Goal: Task Accomplishment & Management: Complete application form

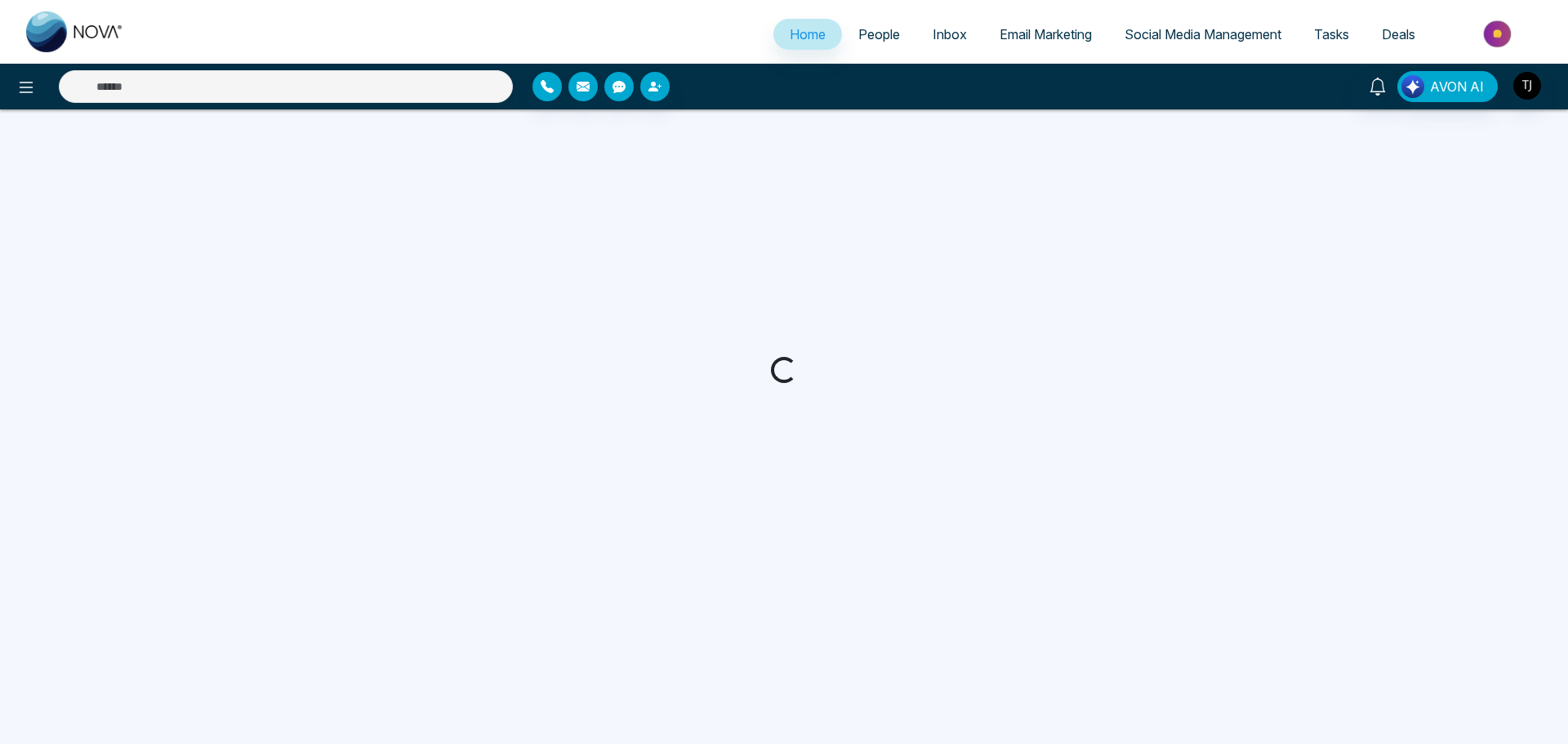
select select "*"
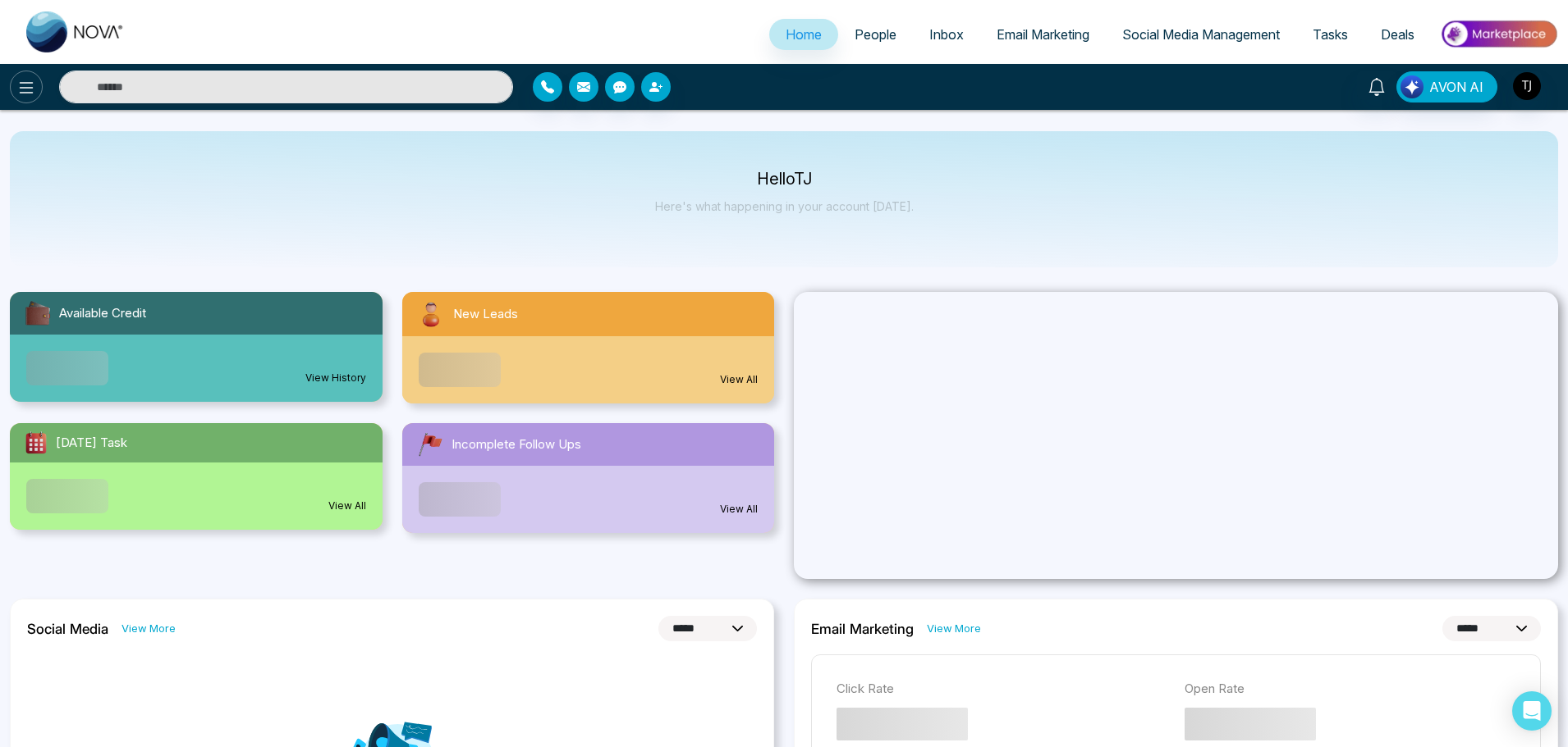
click at [29, 95] on icon at bounding box center [26, 87] width 19 height 19
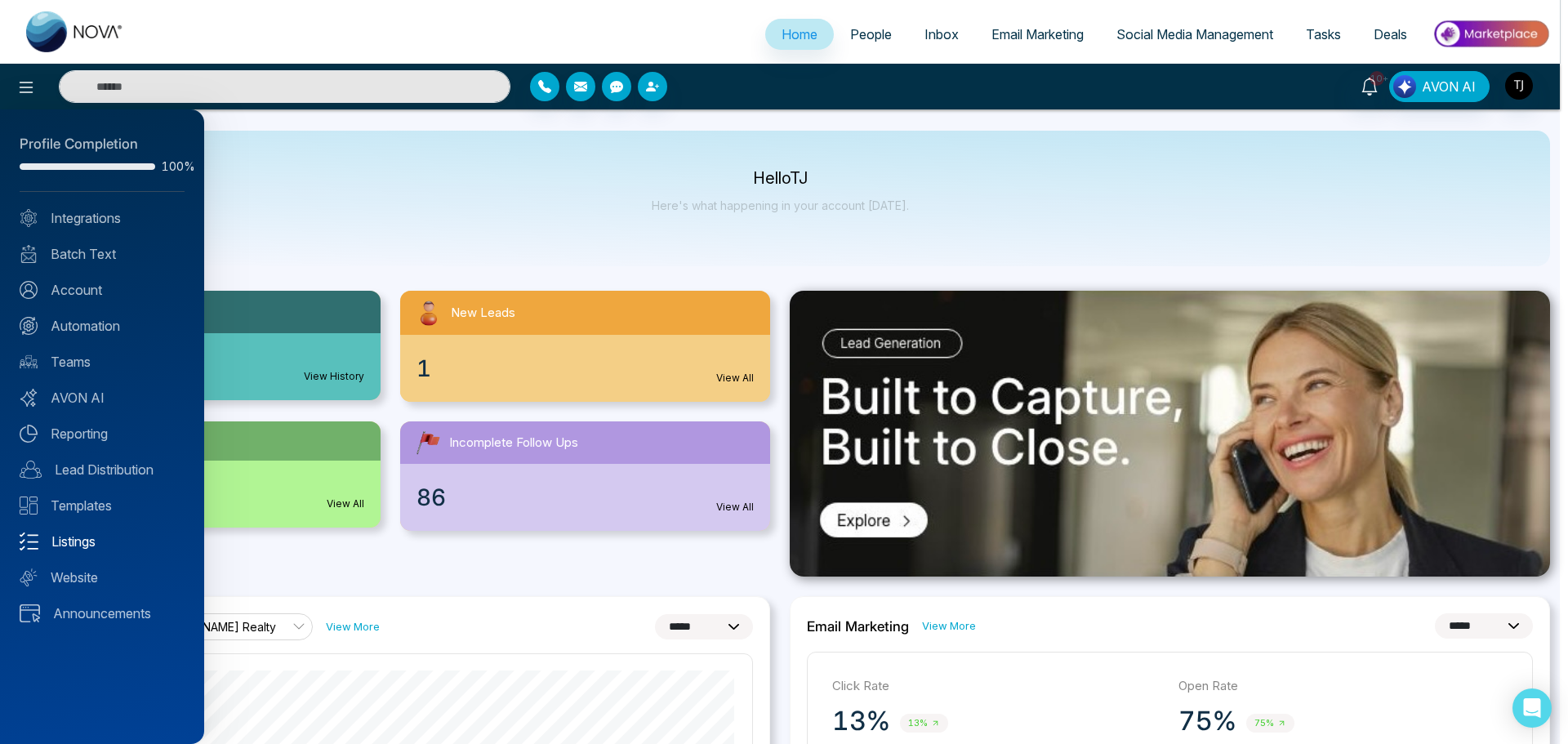
click at [91, 544] on link "Listings" at bounding box center [101, 541] width 165 height 19
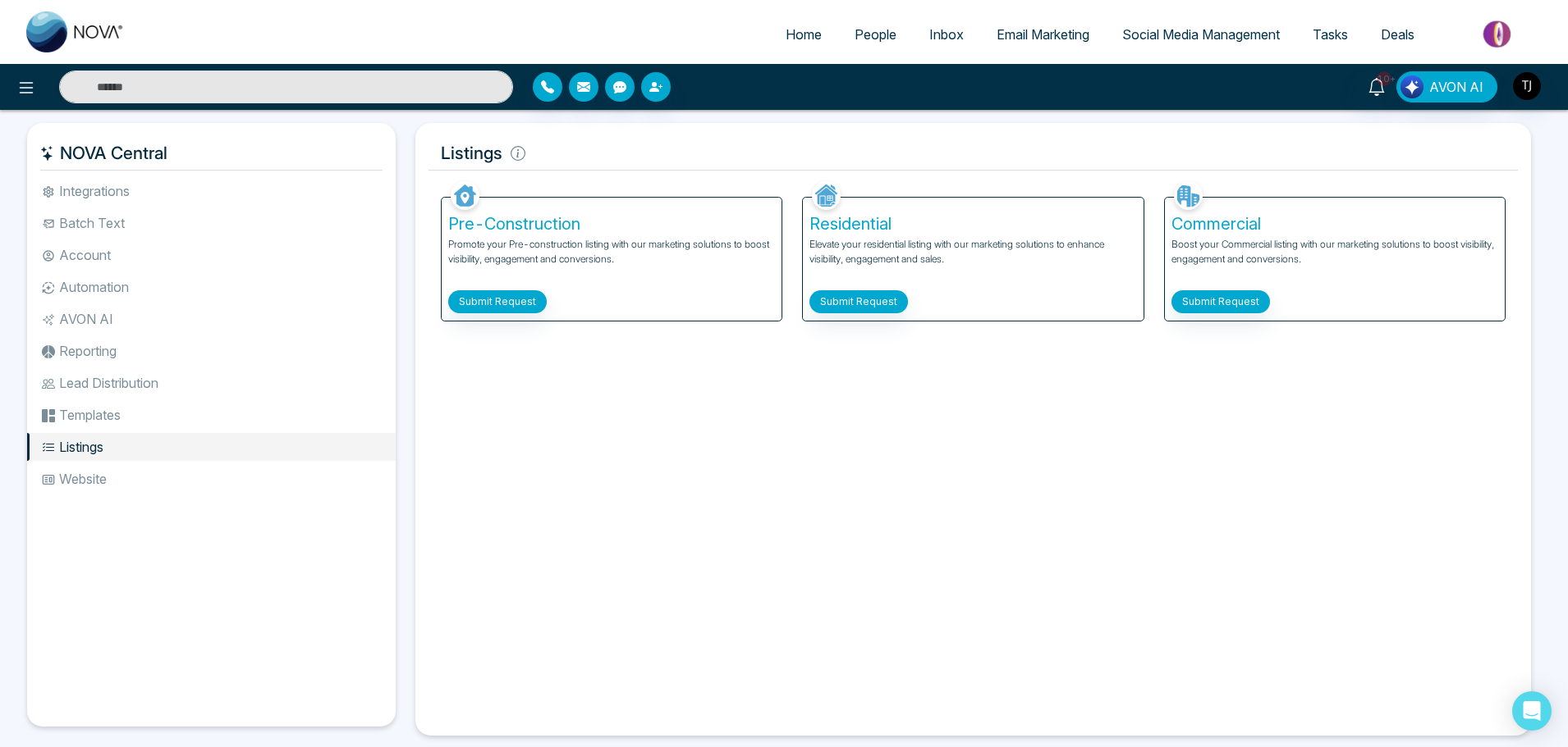
click at [654, 371] on div "Facebook NOVACRM enables users to connect to Facebook to schedule social media …" at bounding box center [973, 449] width 1089 height 545
click at [893, 372] on div "Facebook NOVACRM enables users to connect to Facebook to schedule social media …" at bounding box center [973, 449] width 1089 height 545
click at [500, 303] on button "Submit Request" at bounding box center [497, 302] width 98 height 23
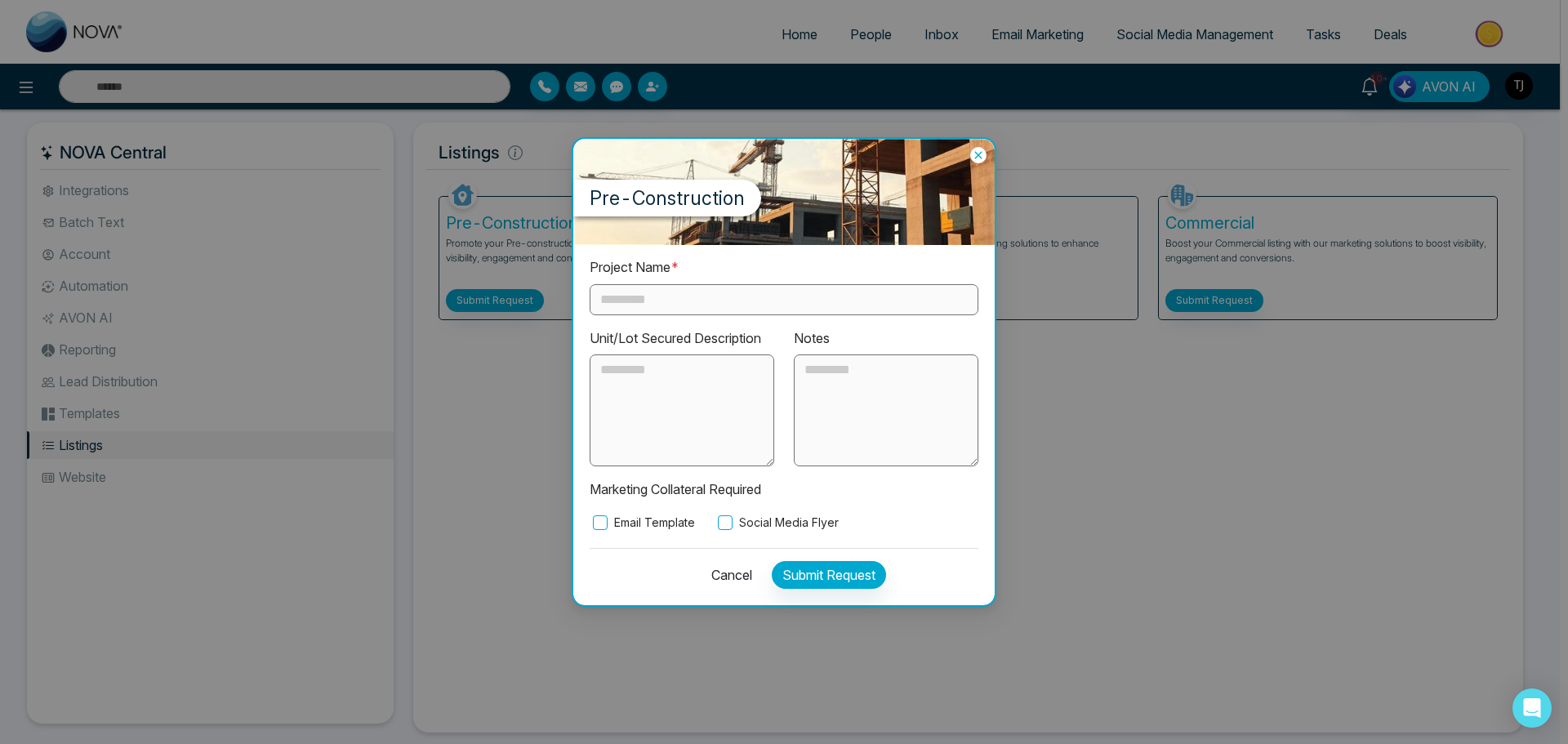
click at [977, 156] on icon at bounding box center [978, 156] width 8 height 8
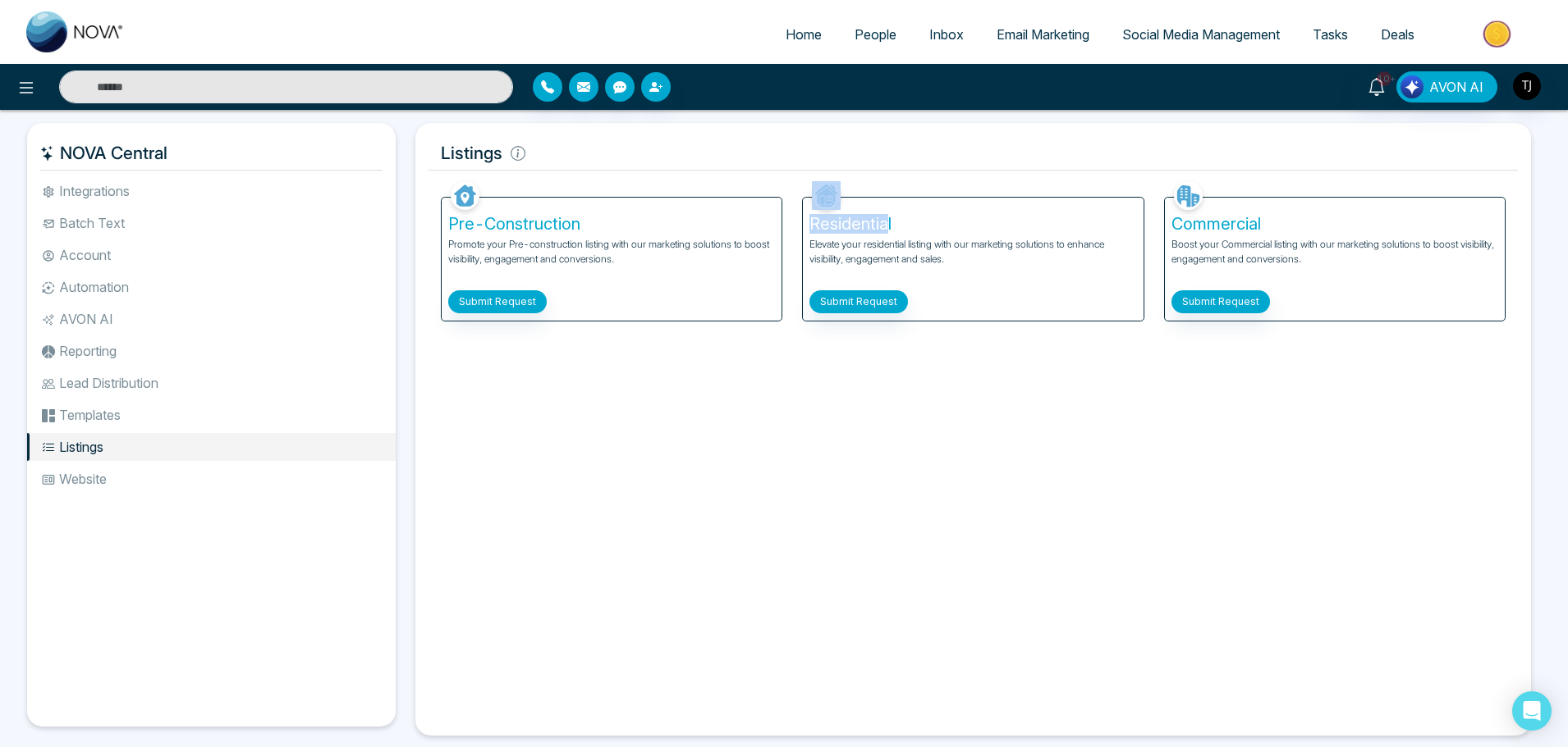
drag, startPoint x: 888, startPoint y: 220, endPoint x: 803, endPoint y: 221, distance: 85.0
click at [803, 221] on div "Residential Elevate your residential listing with our marketing solutions to en…" at bounding box center [973, 260] width 340 height 123
click at [895, 220] on h5 "Residential" at bounding box center [973, 224] width 327 height 19
drag, startPoint x: 907, startPoint y: 222, endPoint x: 810, endPoint y: 220, distance: 97.0
click at [810, 220] on h5 "Residential" at bounding box center [973, 224] width 327 height 19
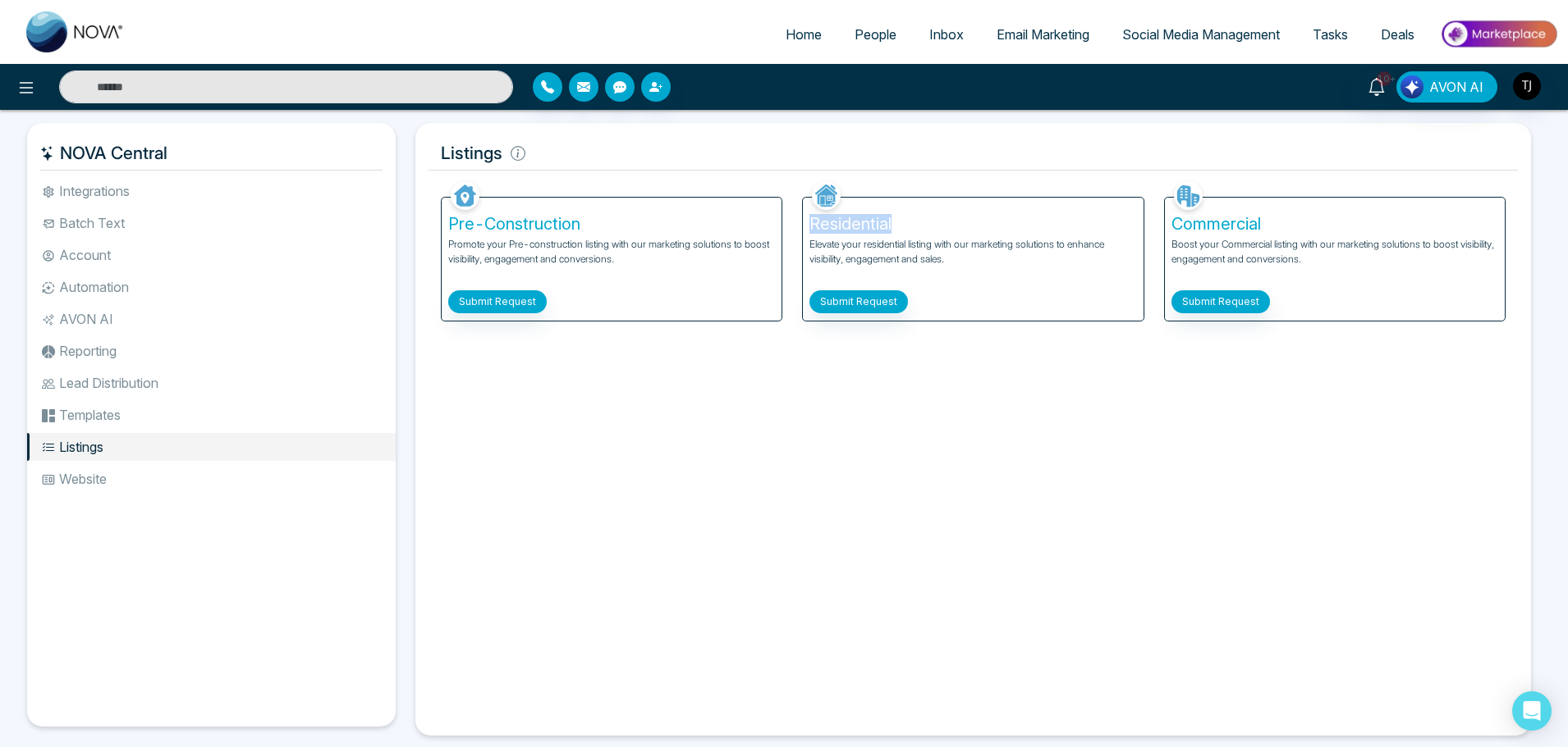
copy h5 "Residential"
drag, startPoint x: 445, startPoint y: 243, endPoint x: 613, endPoint y: 260, distance: 168.9
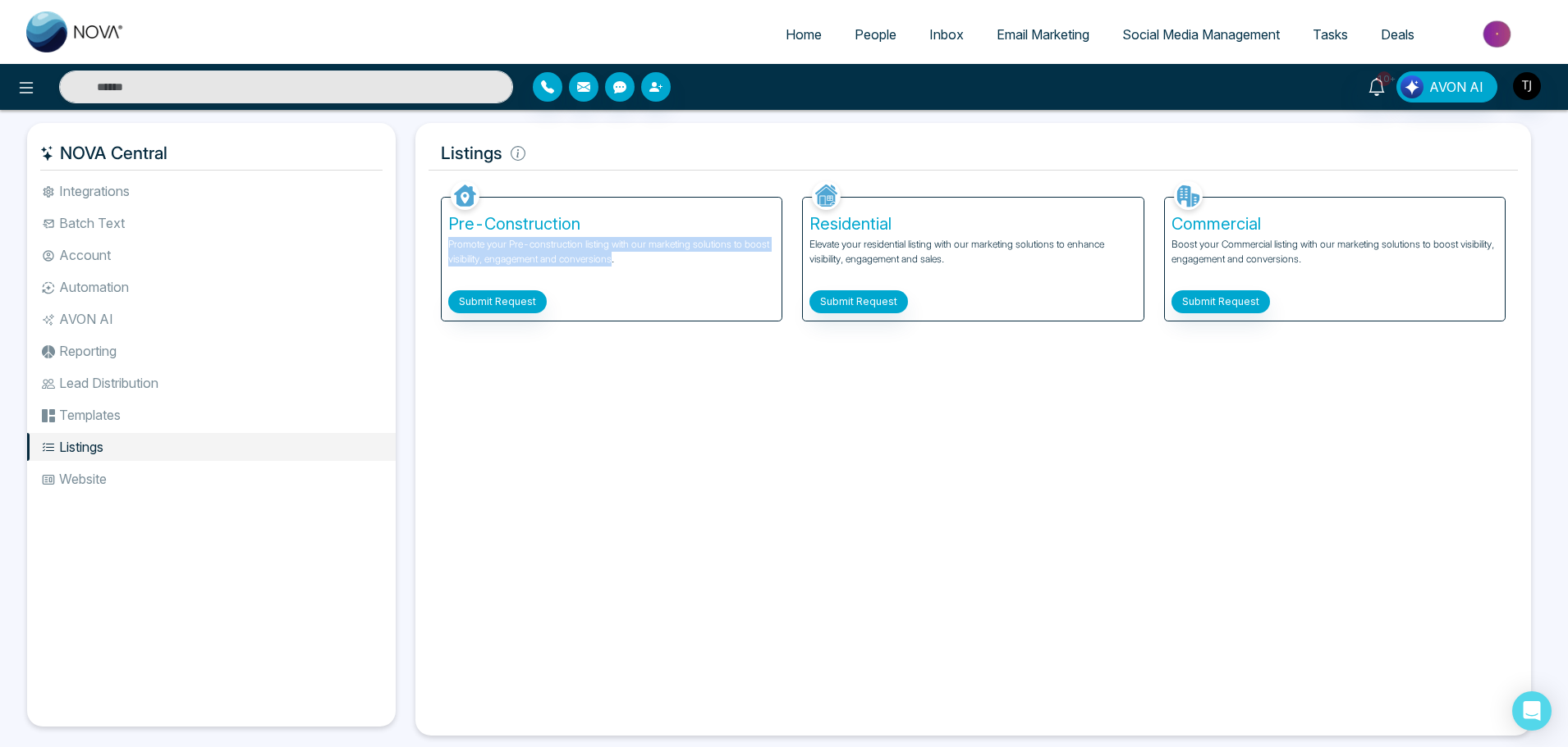
click at [613, 260] on div "Pre-Construction Promote your Pre-construction listing with our marketing solut…" at bounding box center [611, 260] width 340 height 123
copy p "Promote your Pre-construction listing with our marketing solutions to boost vis…"
click at [573, 367] on div "Facebook NOVACRM enables users to connect to Facebook to schedule social media …" at bounding box center [973, 449] width 1089 height 545
click at [478, 296] on button "Submit Request" at bounding box center [497, 302] width 98 height 23
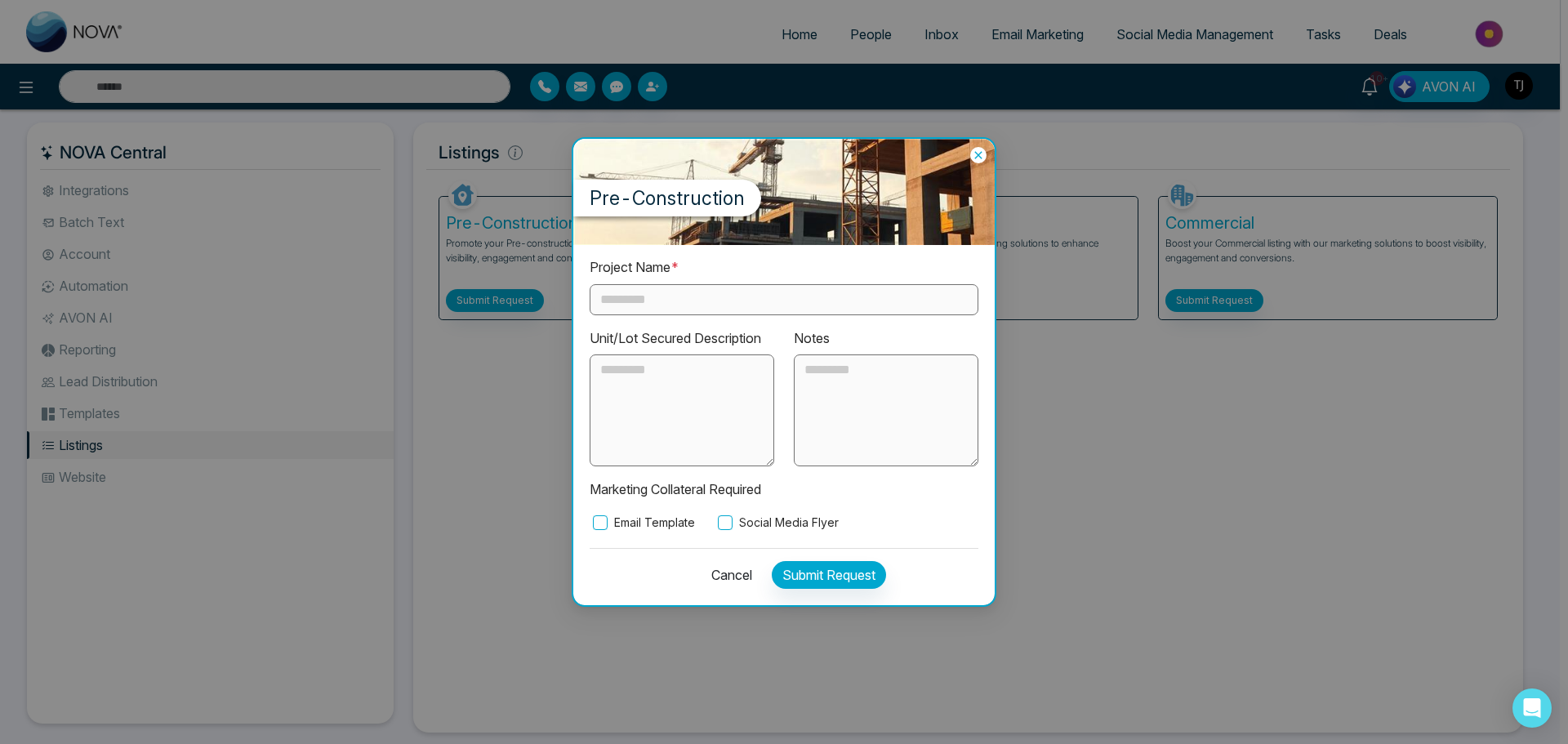
click at [650, 368] on textarea at bounding box center [682, 411] width 185 height 113
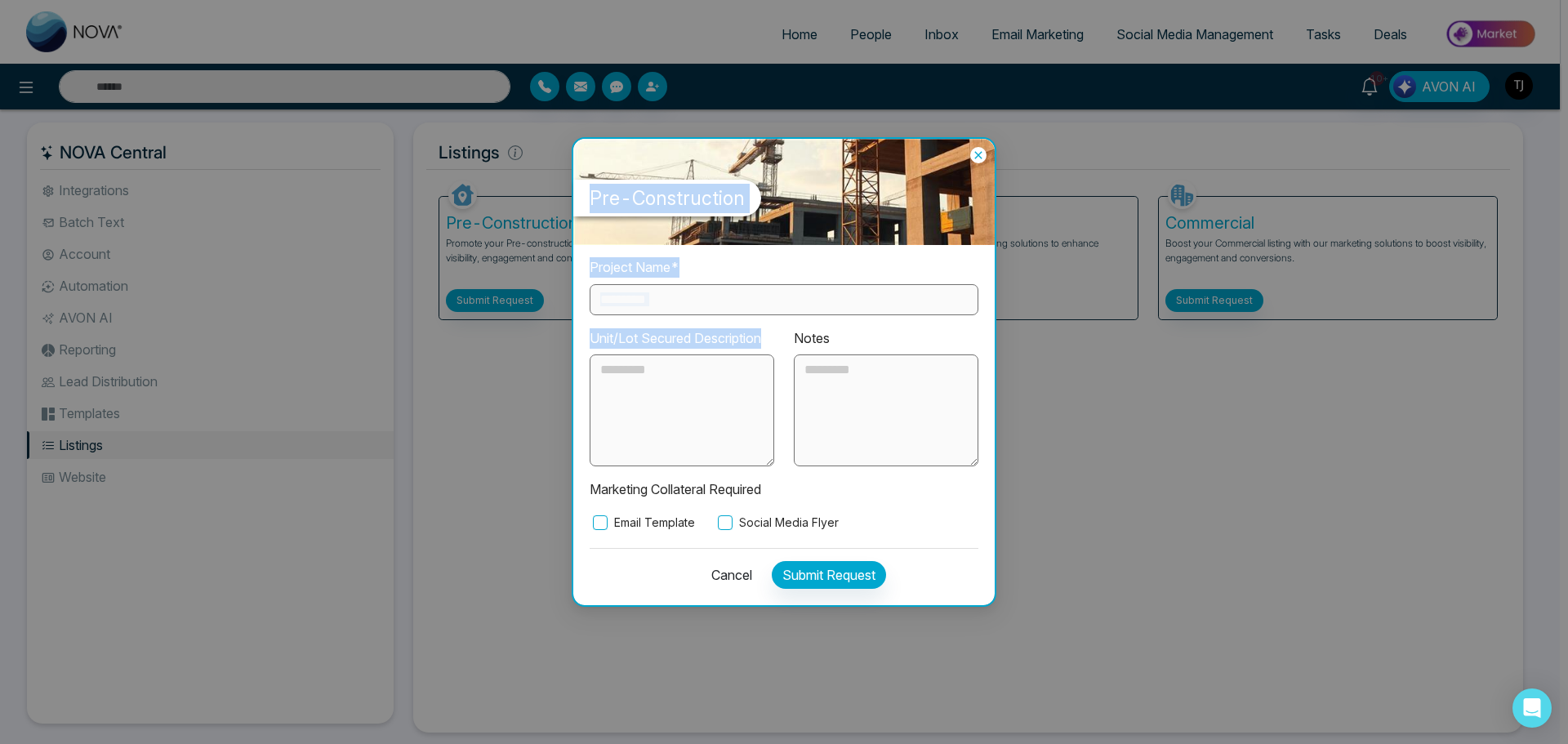
drag, startPoint x: 766, startPoint y: 343, endPoint x: 557, endPoint y: 351, distance: 209.2
click at [557, 351] on div "Pre-Construction Project Name * Unit/Lot Secured Description Notes Marketing Co…" at bounding box center [784, 372] width 1568 height 744
click at [617, 339] on label "Unit/Lot Secured Description" at bounding box center [675, 338] width 171 height 20
drag, startPoint x: 773, startPoint y: 338, endPoint x: 587, endPoint y: 337, distance: 186.0
click at [587, 337] on div "Unit/Lot Secured Description" at bounding box center [682, 397] width 204 height 139
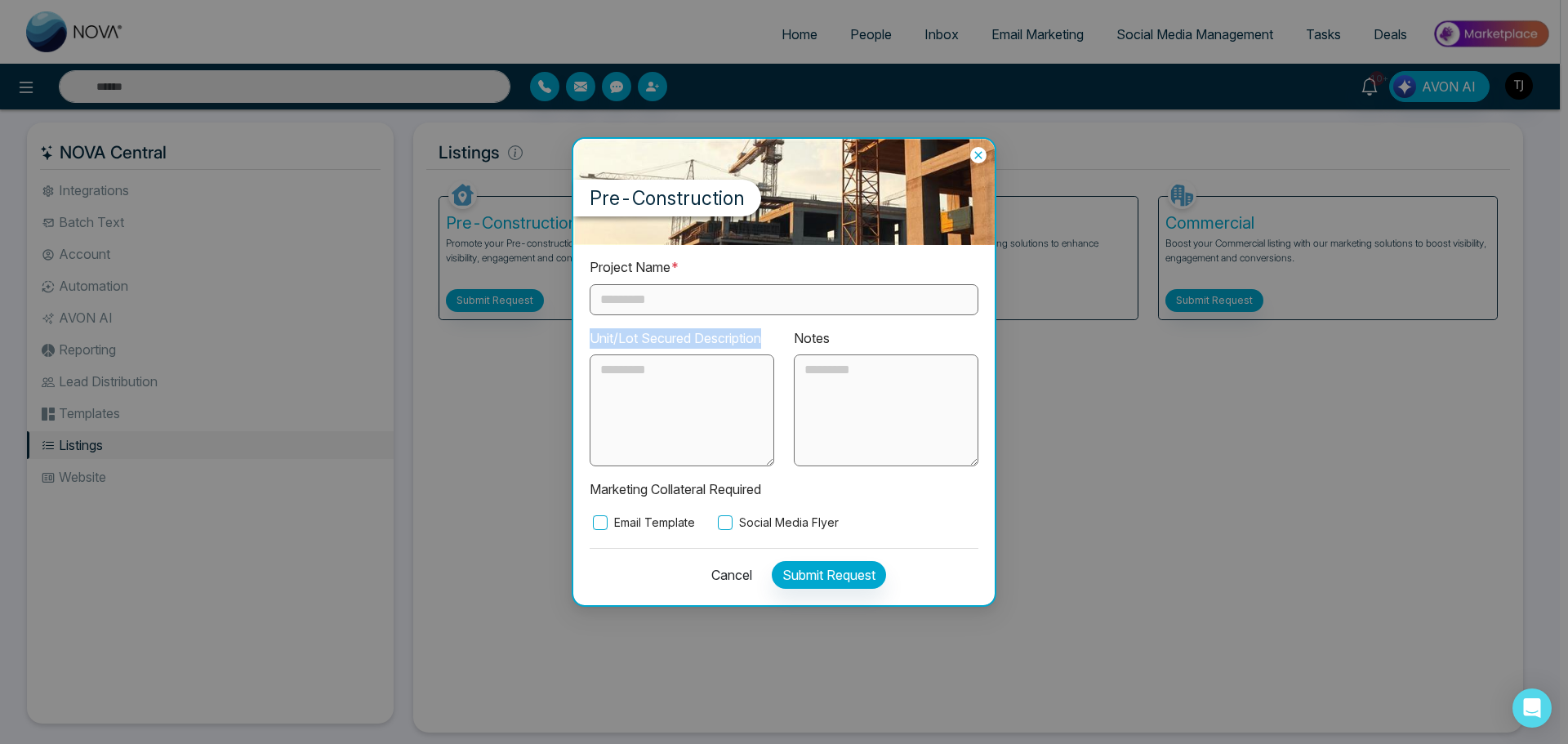
copy label "Unit/Lot Secured Description"
drag, startPoint x: 588, startPoint y: 489, endPoint x: 795, endPoint y: 489, distance: 207.0
click at [795, 489] on div "Project Name * Unit/Lot Secured Description Notes Marketing Collateral Required…" at bounding box center [784, 424] width 421 height 359
copy p "Marketing Collateral Required"
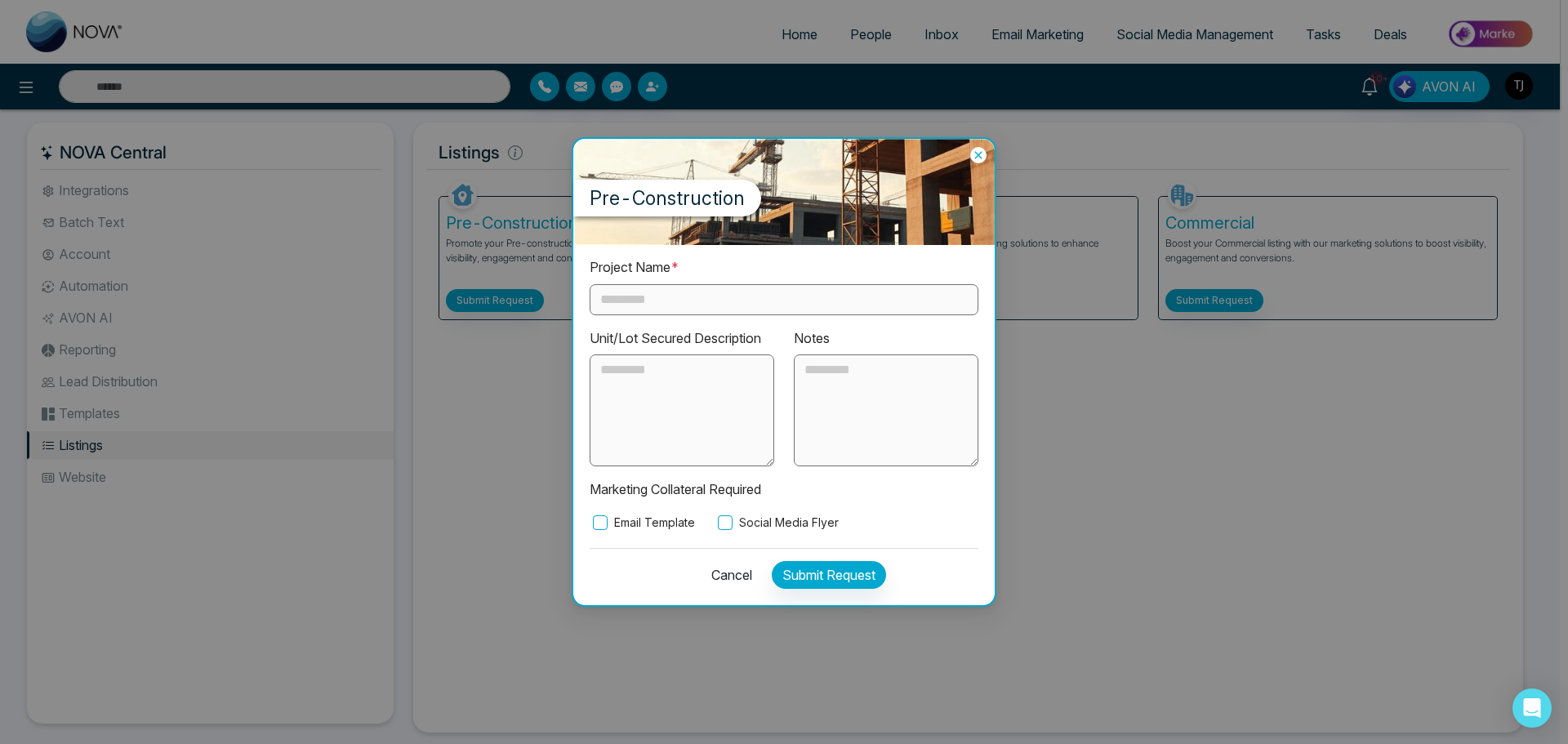
click at [1099, 531] on div "Pre-Construction Project Name * Unit/Lot Secured Description Notes Marketing Co…" at bounding box center [784, 372] width 1568 height 744
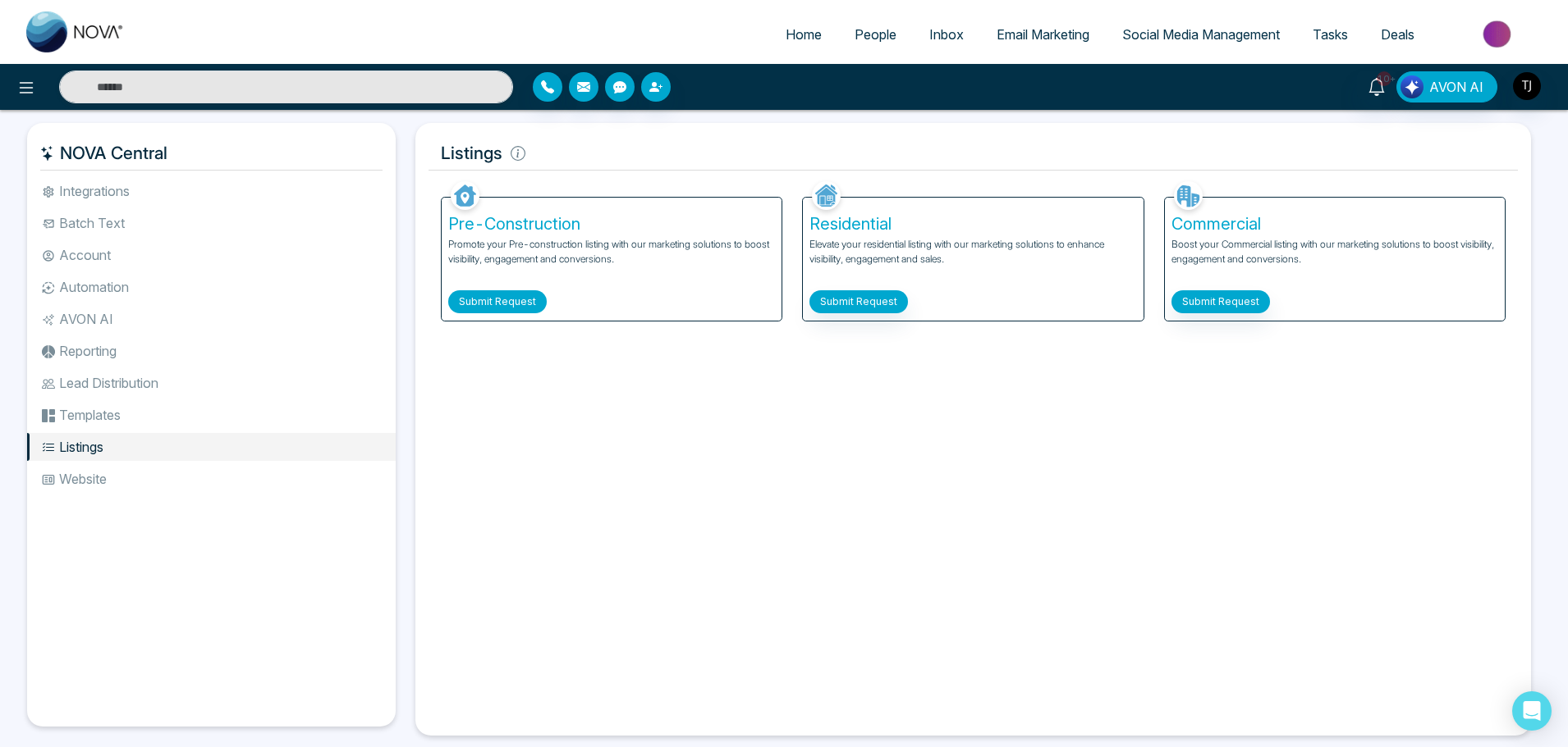
click at [529, 296] on button "Submit Request" at bounding box center [497, 302] width 98 height 23
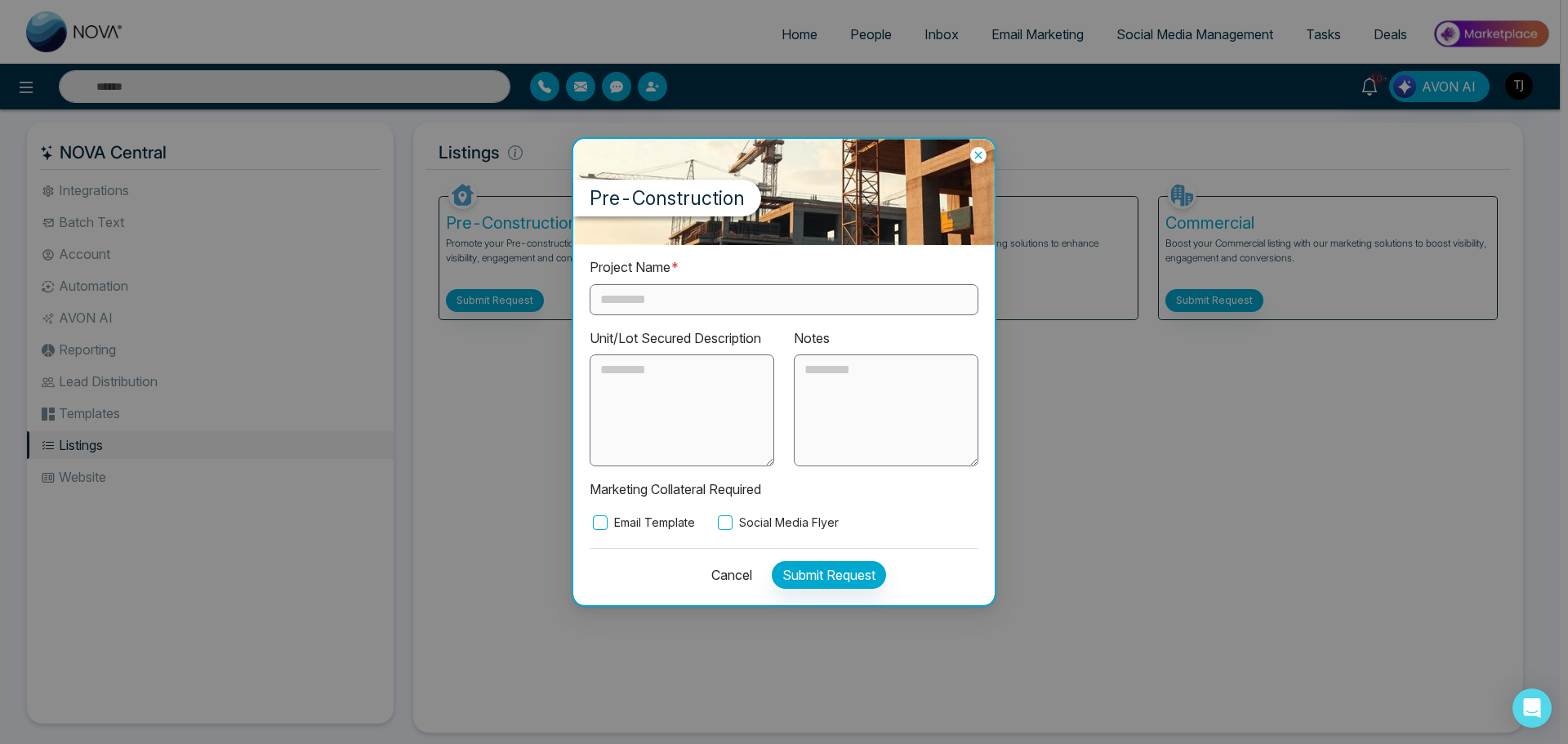
drag, startPoint x: 699, startPoint y: 520, endPoint x: 653, endPoint y: 531, distance: 47.3
click at [653, 531] on div "Project Name * Unit/Lot Secured Description Notes Marketing Collateral Required…" at bounding box center [784, 424] width 421 height 359
click at [673, 532] on div "Project Name * Unit/Lot Secured Description Notes Marketing Collateral Required…" at bounding box center [784, 424] width 421 height 359
drag, startPoint x: 690, startPoint y: 528, endPoint x: 630, endPoint y: 530, distance: 60.0
click at [630, 530] on label "Email Template" at bounding box center [642, 523] width 105 height 18
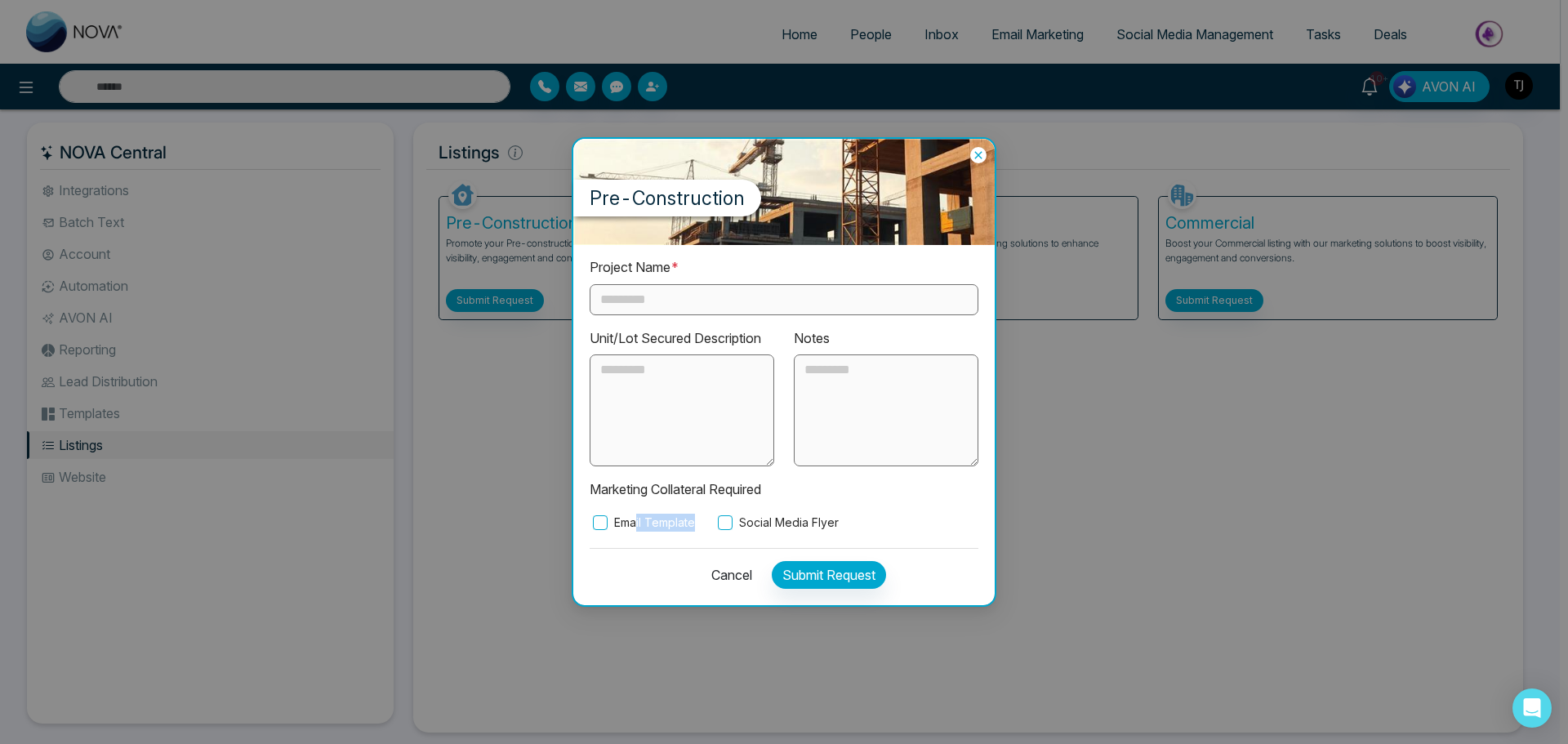
click at [604, 514] on label "Email Template" at bounding box center [642, 523] width 105 height 18
click at [612, 520] on label "Email Template" at bounding box center [642, 523] width 105 height 18
drag, startPoint x: 612, startPoint y: 520, endPoint x: 683, endPoint y: 520, distance: 71.0
click at [683, 520] on label "Email Template" at bounding box center [642, 523] width 105 height 18
click at [705, 522] on div "Email Template Social Media Flyer" at bounding box center [784, 523] width 389 height 18
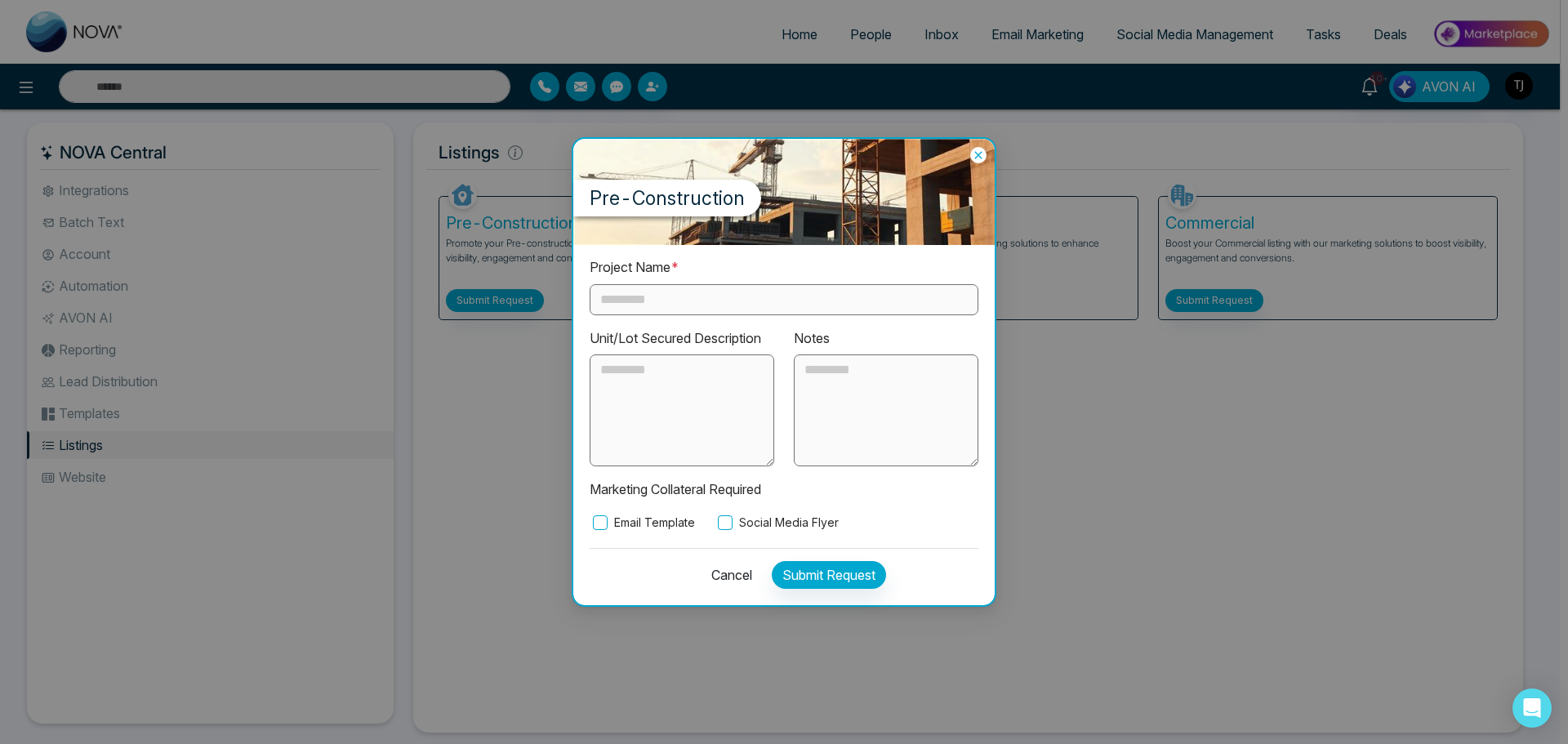
click at [699, 523] on div "Email Template Social Media Flyer" at bounding box center [784, 523] width 389 height 18
click at [697, 523] on div "Email Template Social Media Flyer" at bounding box center [784, 523] width 389 height 18
click at [694, 523] on label "Email Template" at bounding box center [642, 523] width 105 height 18
click at [681, 518] on label "Email Template" at bounding box center [642, 523] width 105 height 18
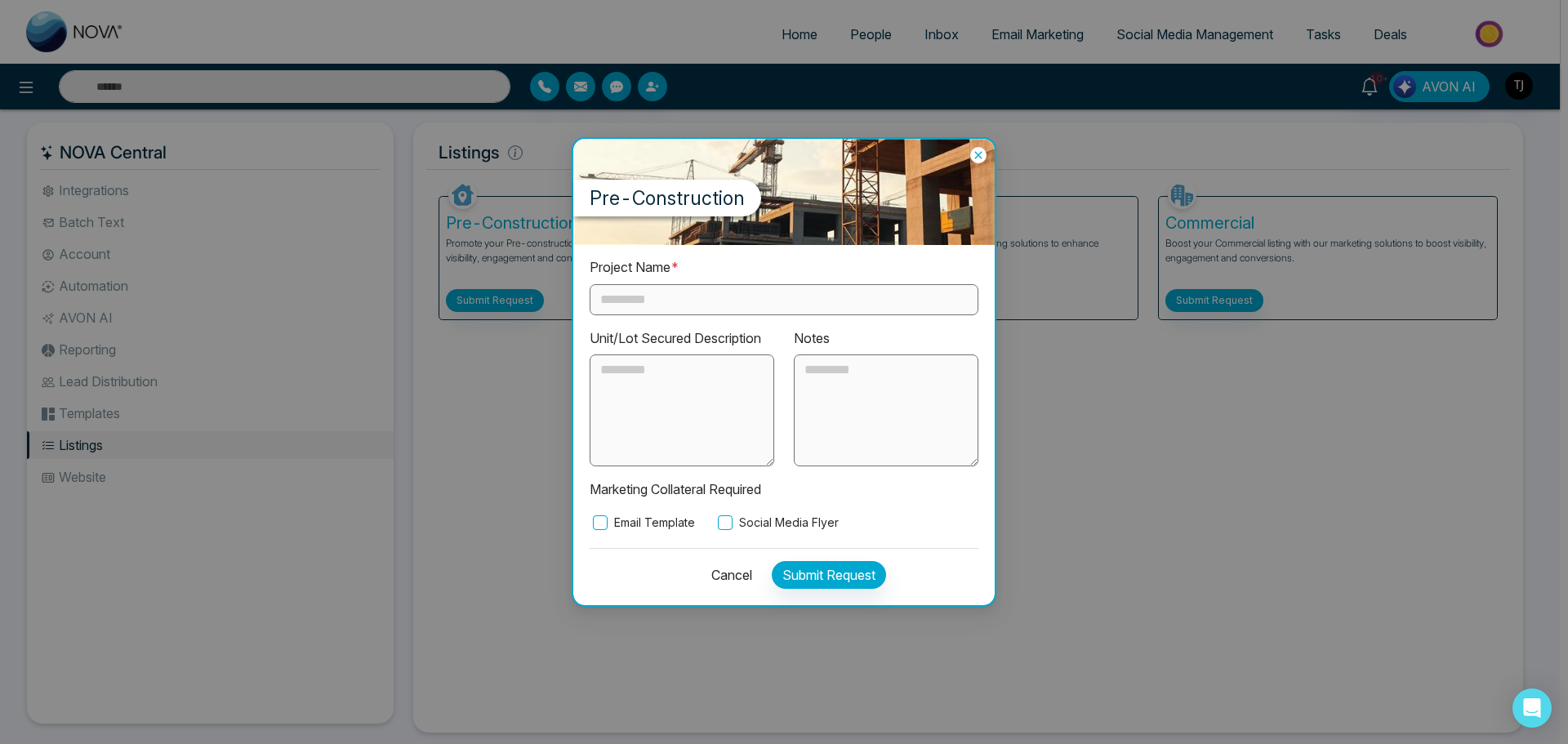
click at [681, 518] on label "Email Template" at bounding box center [642, 523] width 105 height 18
click at [708, 524] on div "Email Template Social Media Flyer" at bounding box center [784, 523] width 389 height 18
click at [693, 523] on div "Email Template Social Media Flyer" at bounding box center [784, 523] width 389 height 18
copy label "Email Template"
click at [982, 155] on icon at bounding box center [978, 155] width 16 height 16
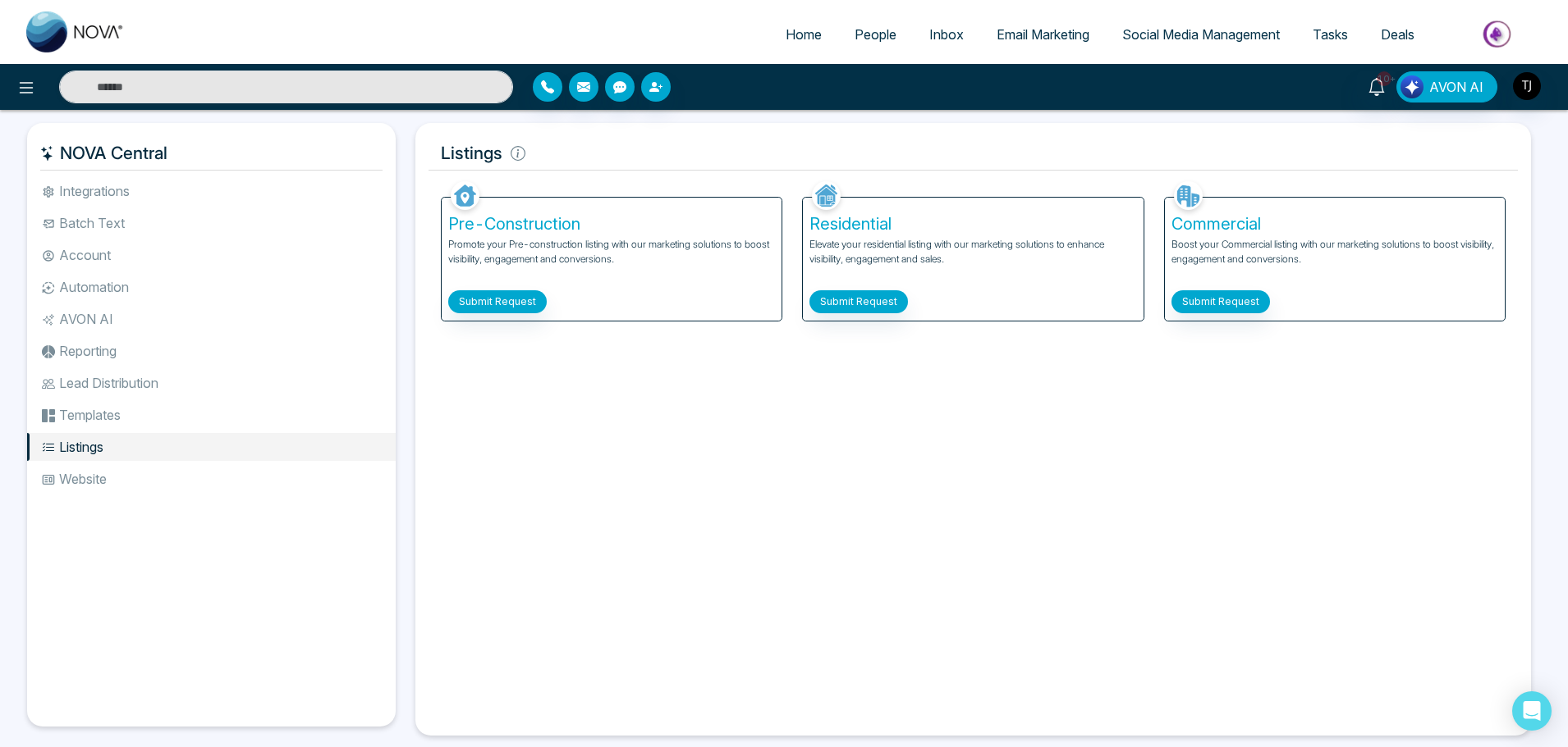
click at [865, 235] on div "Residential Elevate your residential listing with our marketing solutions to en…" at bounding box center [973, 260] width 340 height 123
click at [873, 310] on button "Submit Request" at bounding box center [858, 302] width 98 height 23
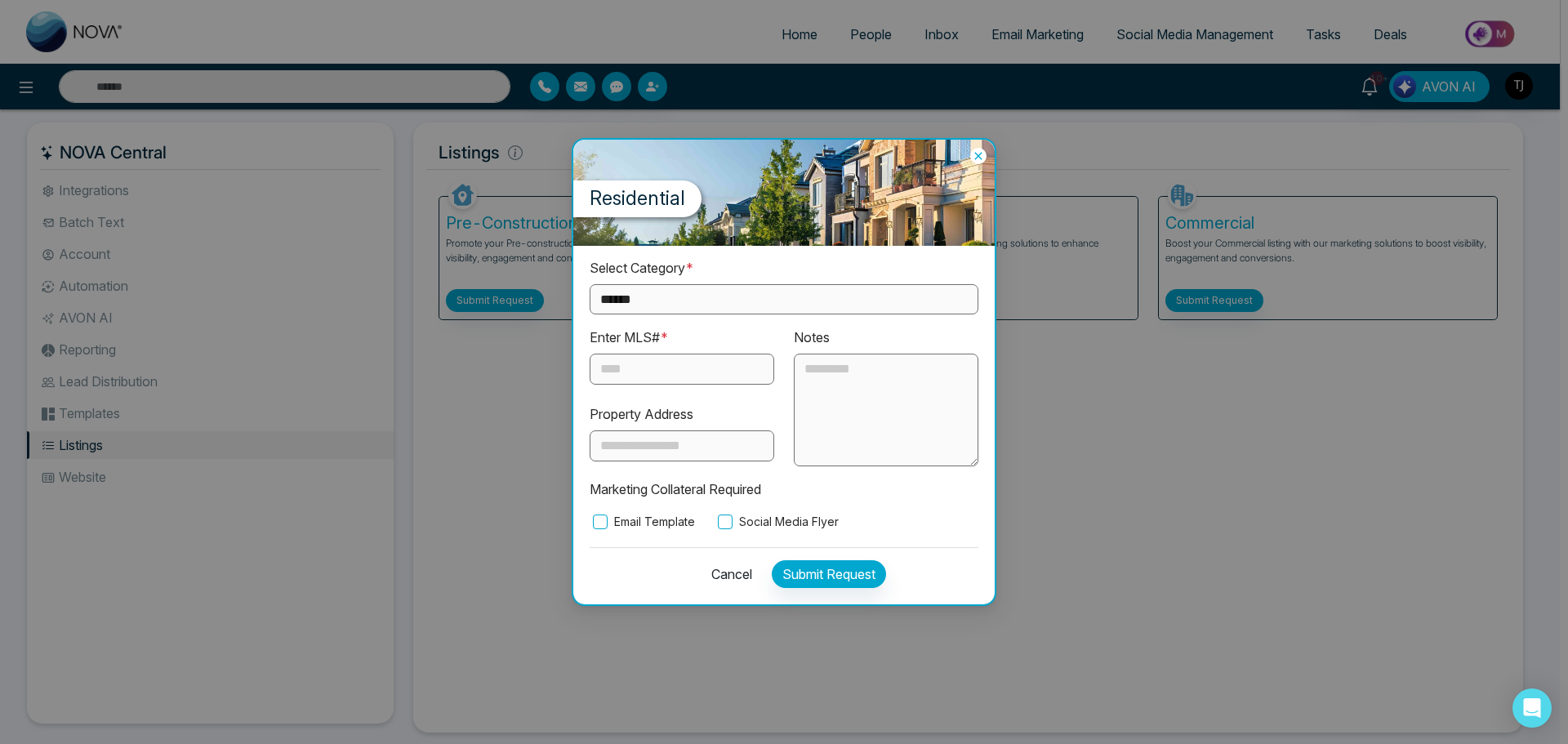
click at [869, 308] on select "**********" at bounding box center [784, 300] width 389 height 31
click at [1088, 376] on div "**********" at bounding box center [784, 372] width 1568 height 744
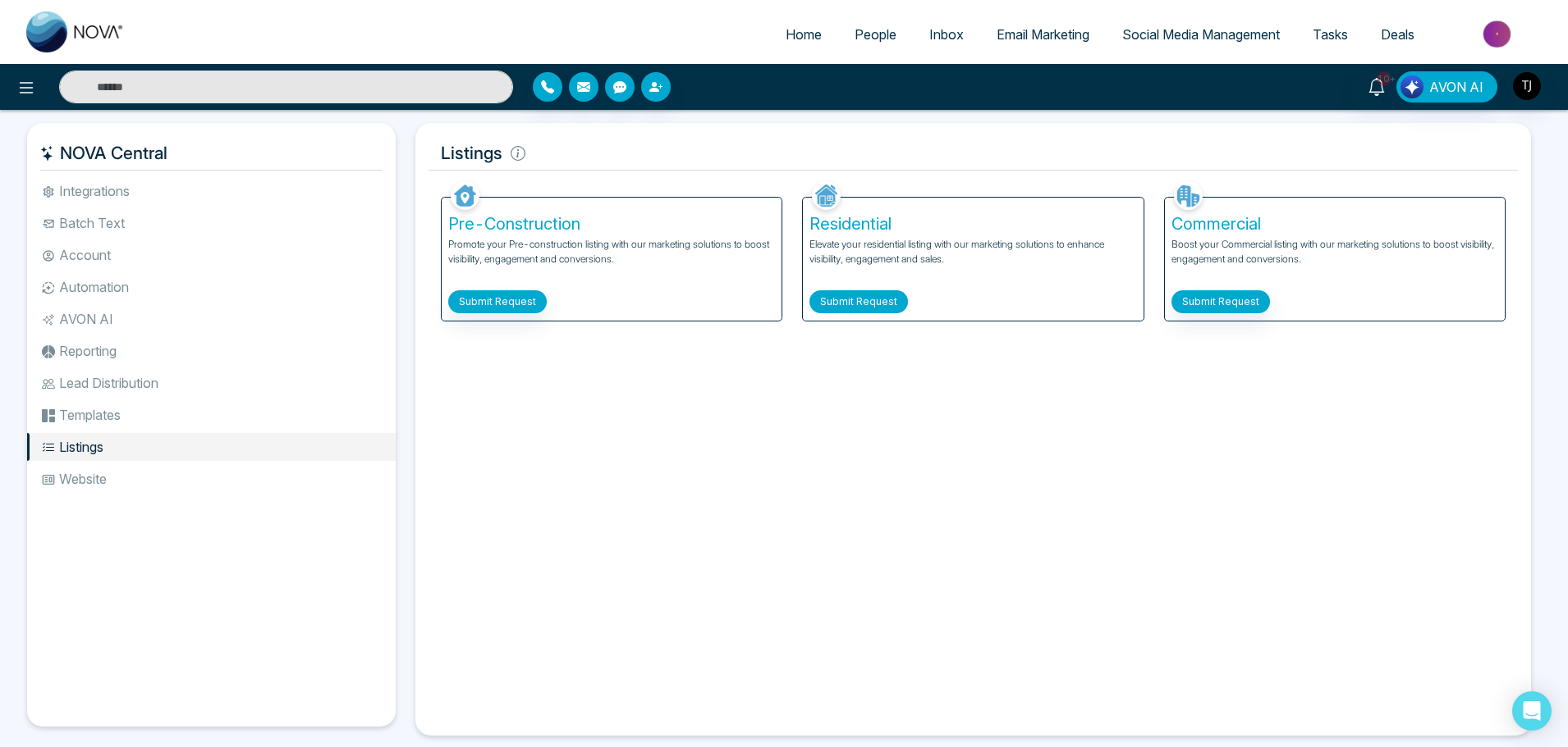
click at [884, 307] on button "Submit Request" at bounding box center [858, 302] width 98 height 23
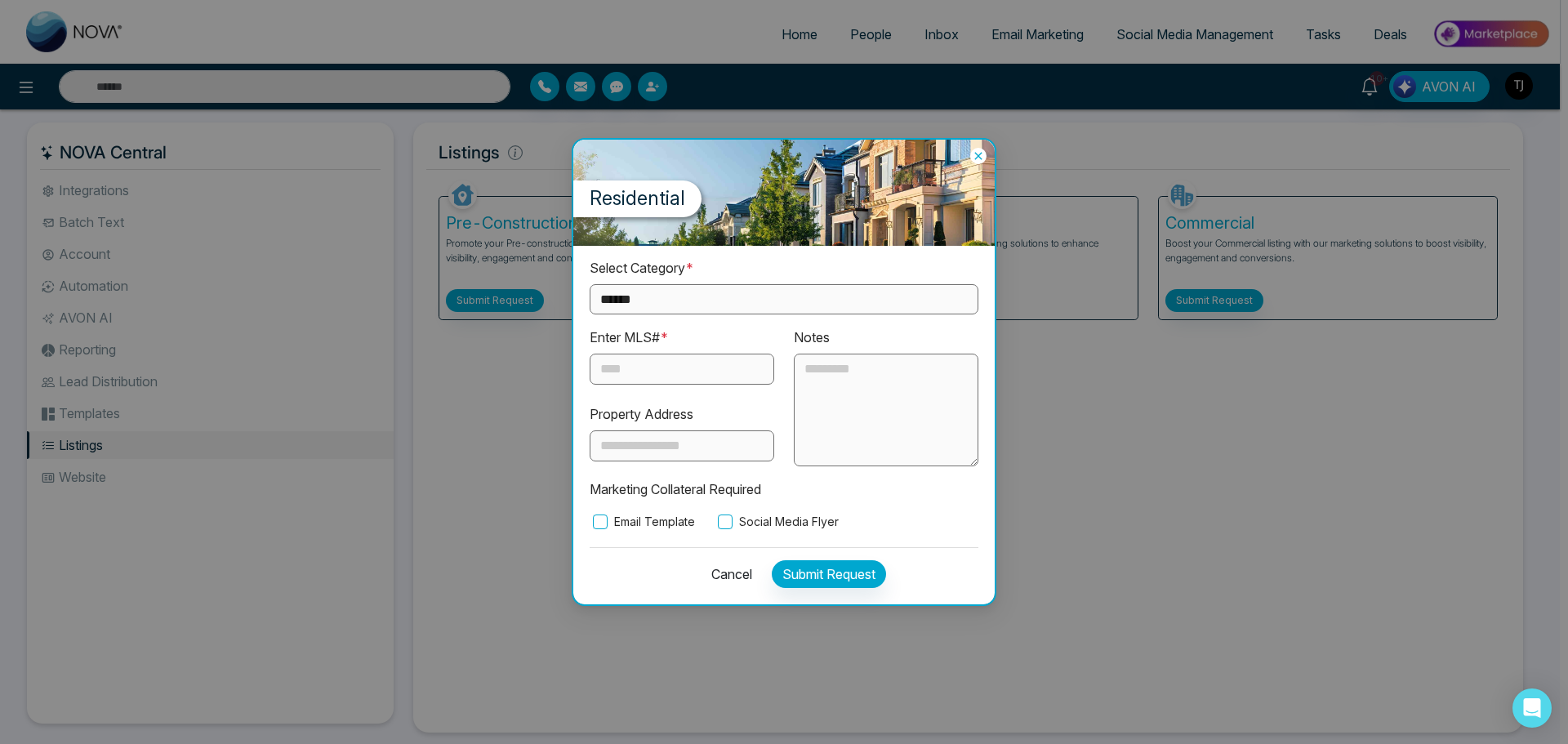
click at [1094, 432] on div "**********" at bounding box center [784, 372] width 1568 height 744
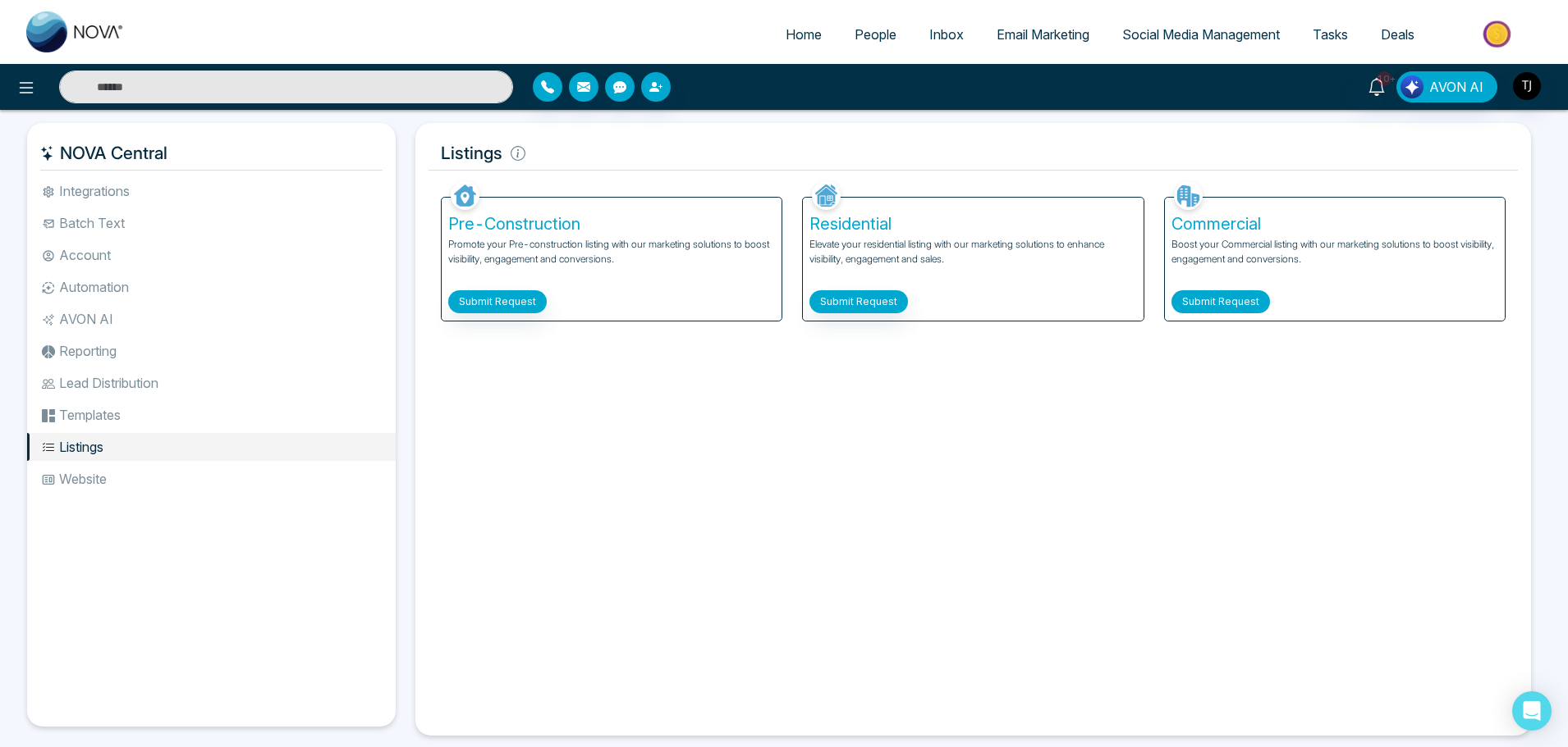
click at [1223, 303] on button "Submit Request" at bounding box center [1221, 302] width 98 height 23
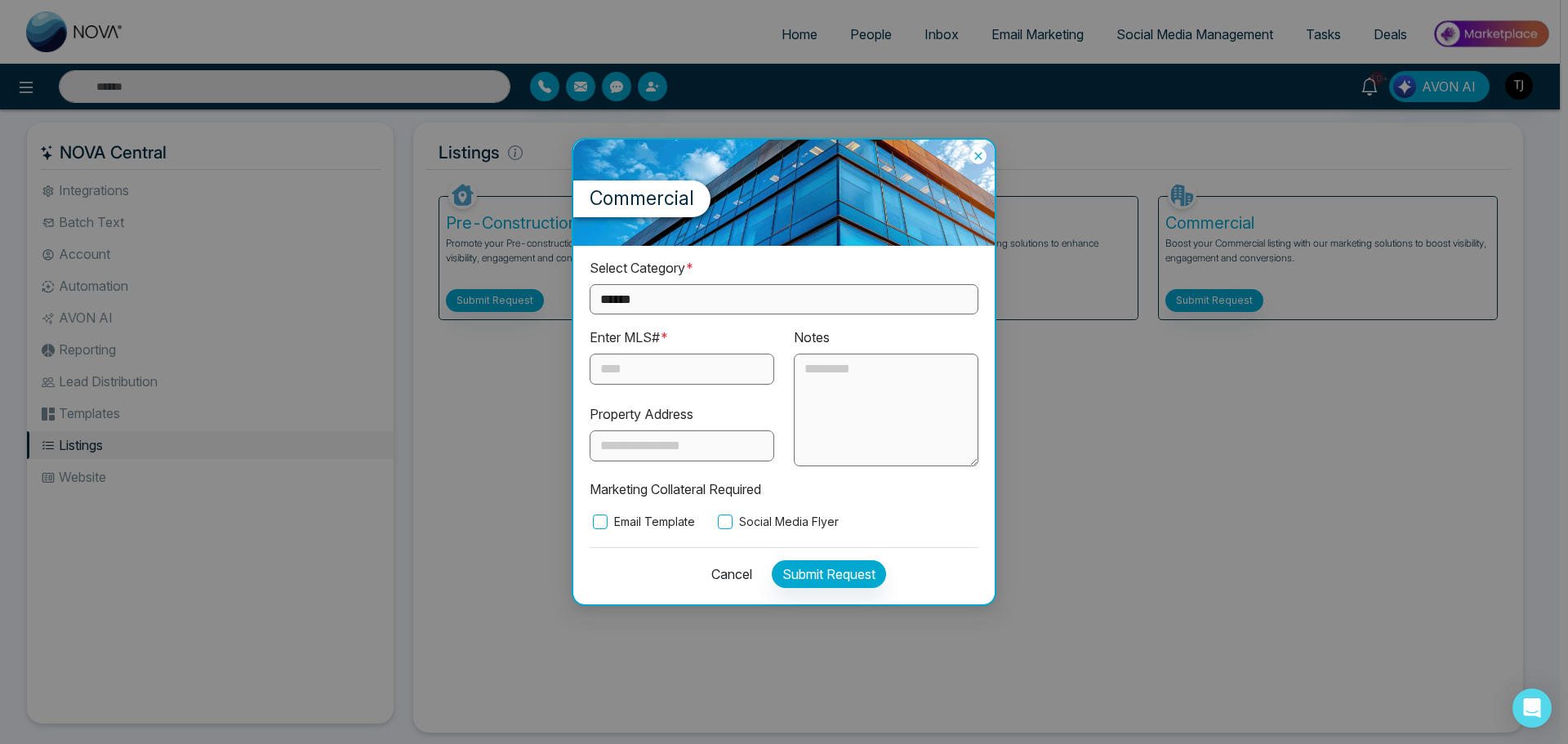
click at [1083, 440] on div "**********" at bounding box center [784, 372] width 1568 height 744
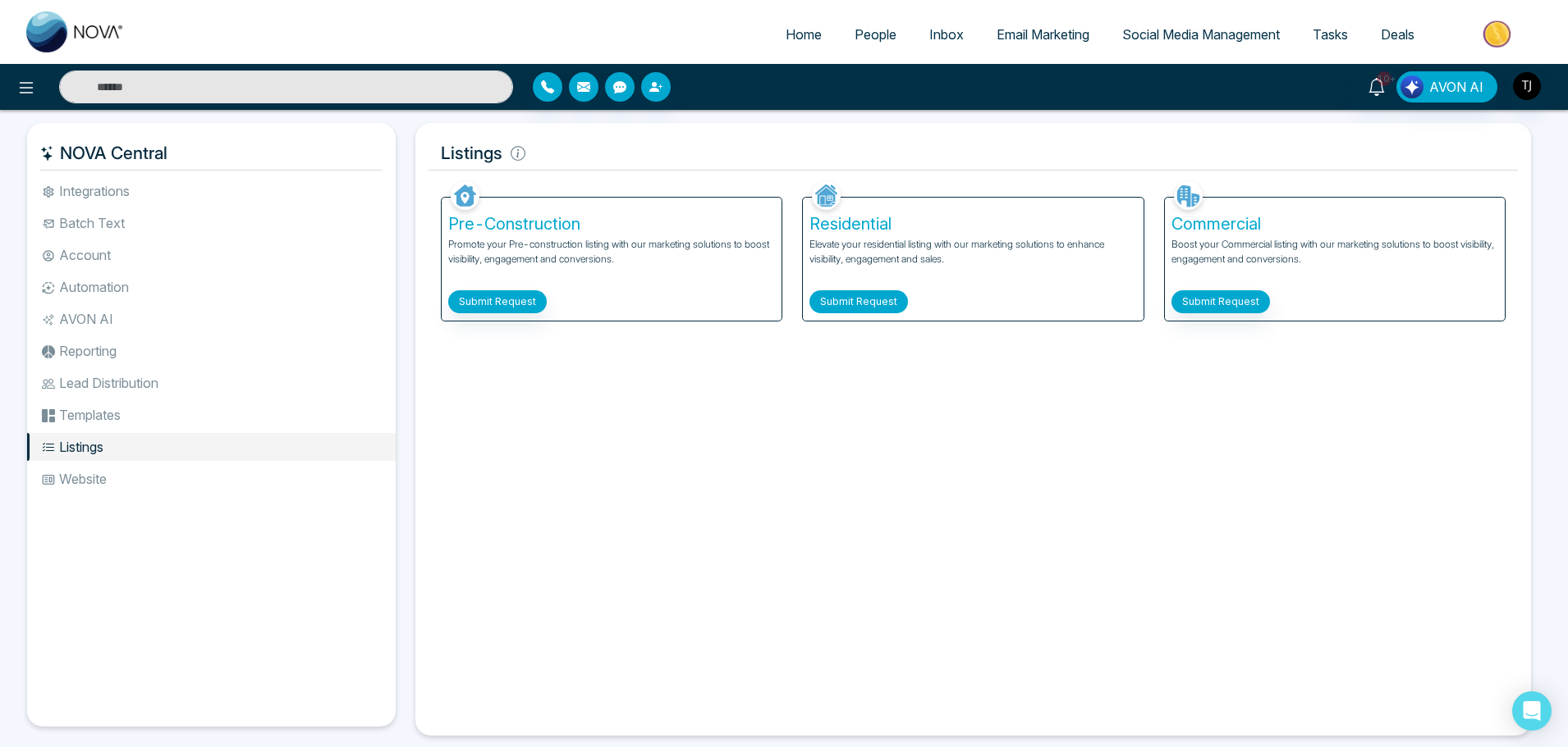
click at [872, 306] on button "Submit Request" at bounding box center [858, 302] width 98 height 23
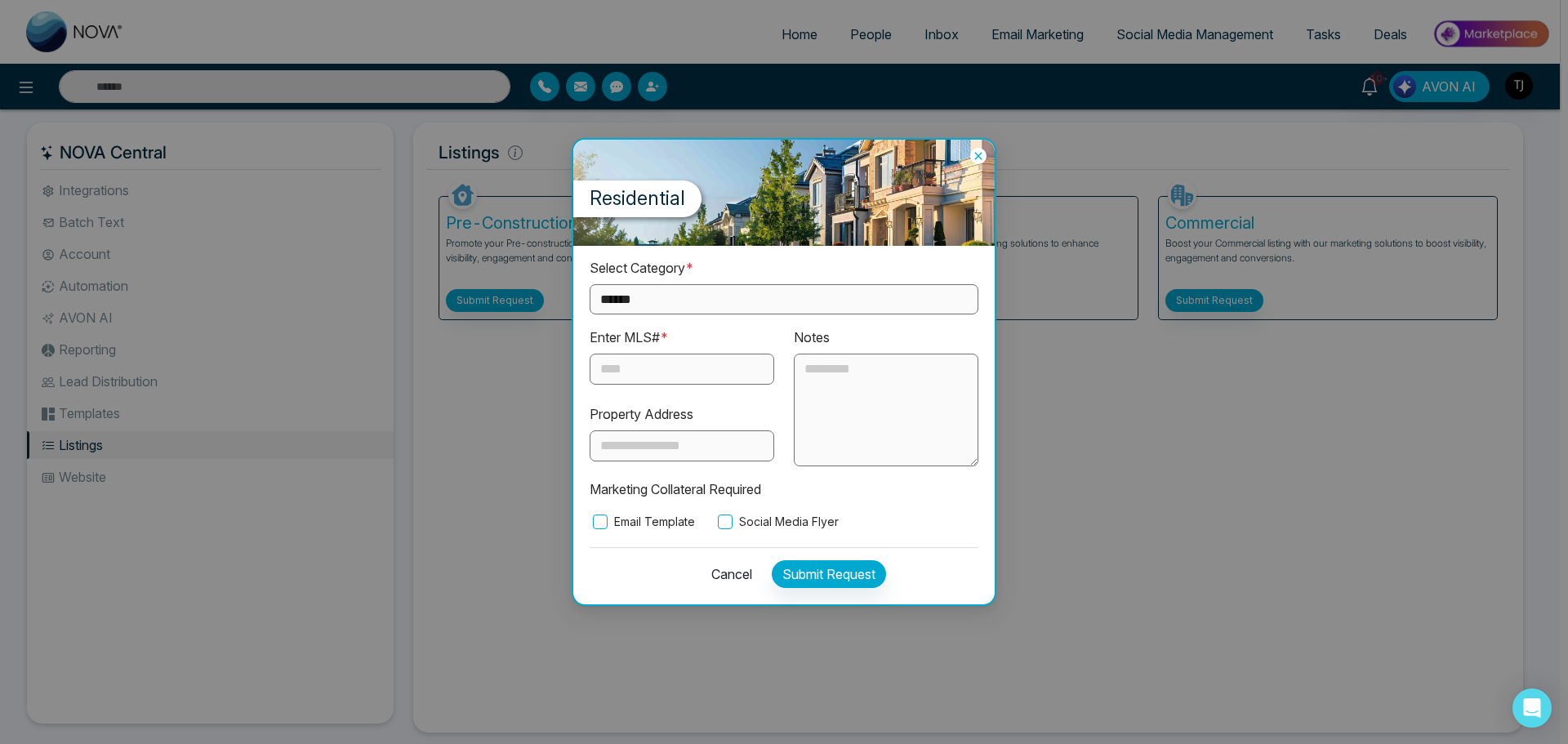
click at [1113, 447] on div "**********" at bounding box center [784, 372] width 1568 height 744
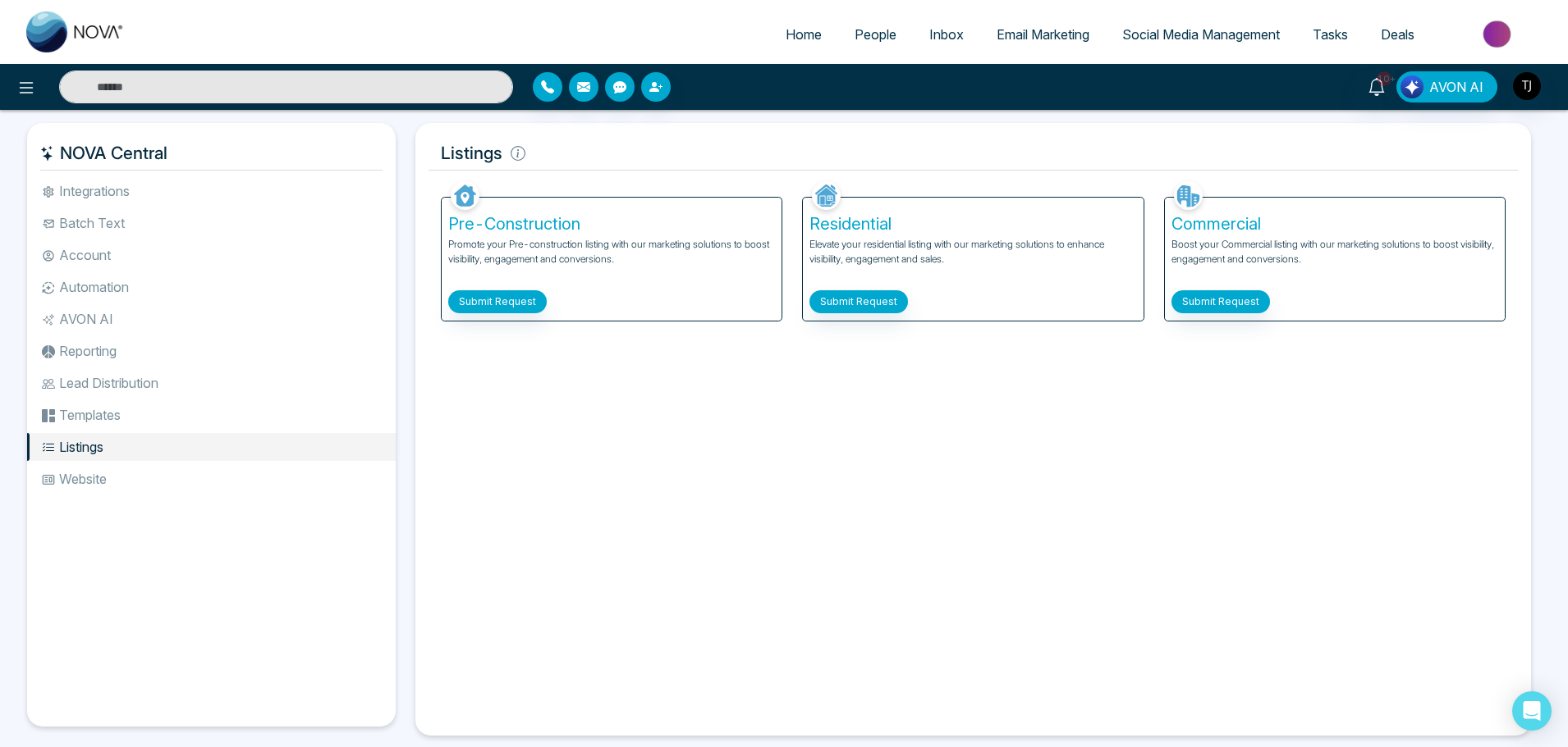
click at [887, 373] on div "Facebook NOVACRM enables users to connect to Facebook to schedule social media …" at bounding box center [973, 449] width 1089 height 545
click at [858, 37] on span "People" at bounding box center [875, 34] width 42 height 16
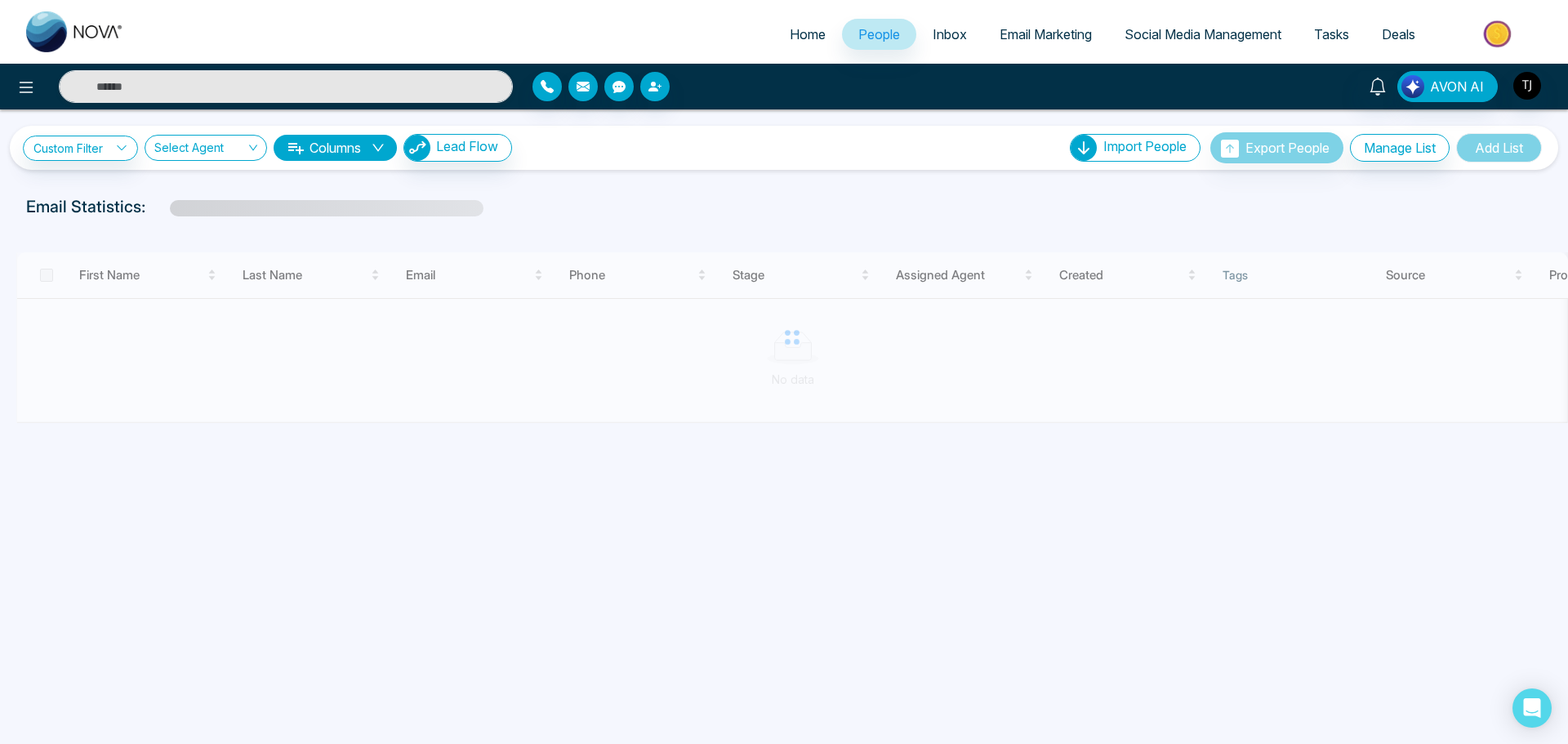
click at [773, 31] on link "Home" at bounding box center [808, 34] width 69 height 31
select select "*"
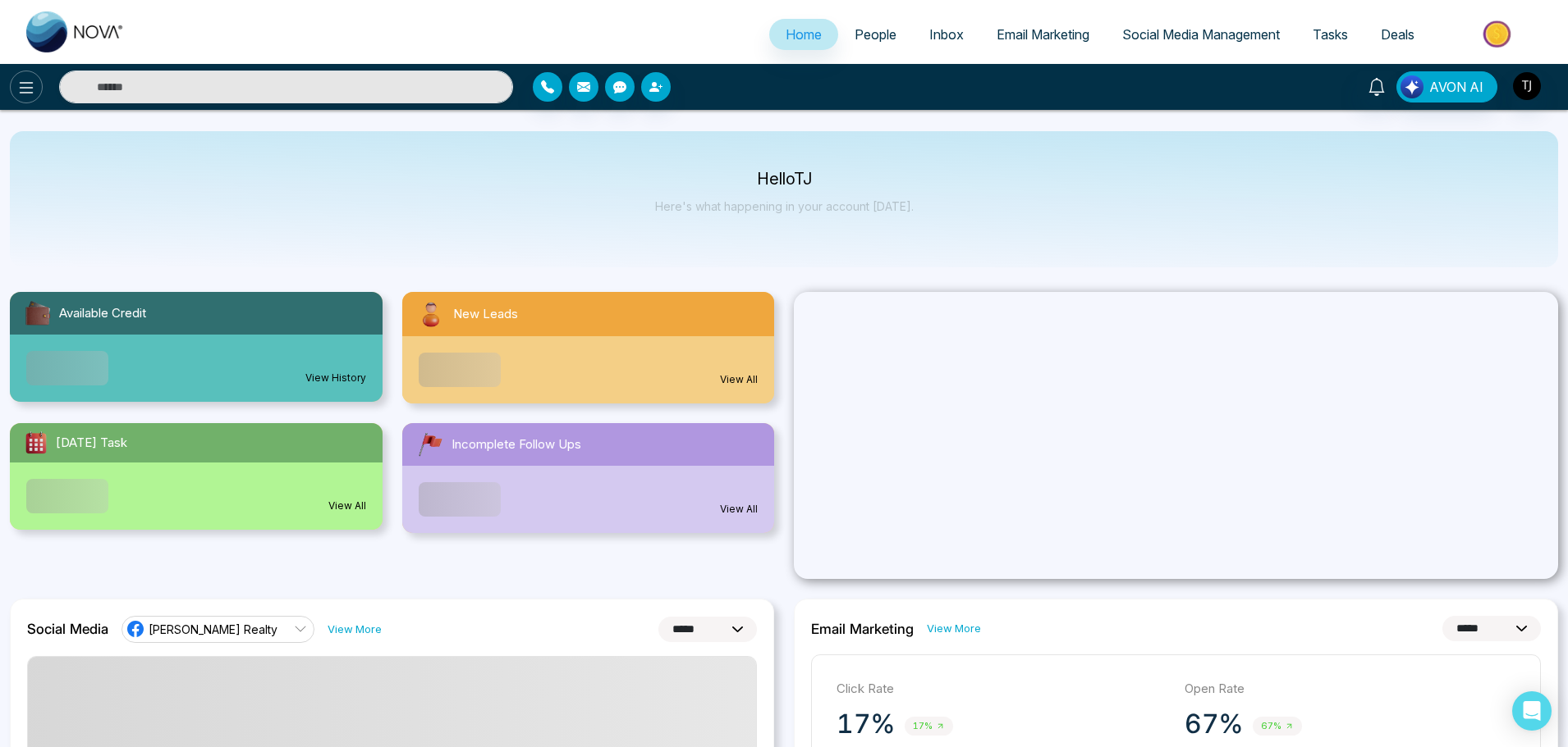
click at [25, 85] on icon at bounding box center [26, 87] width 19 height 19
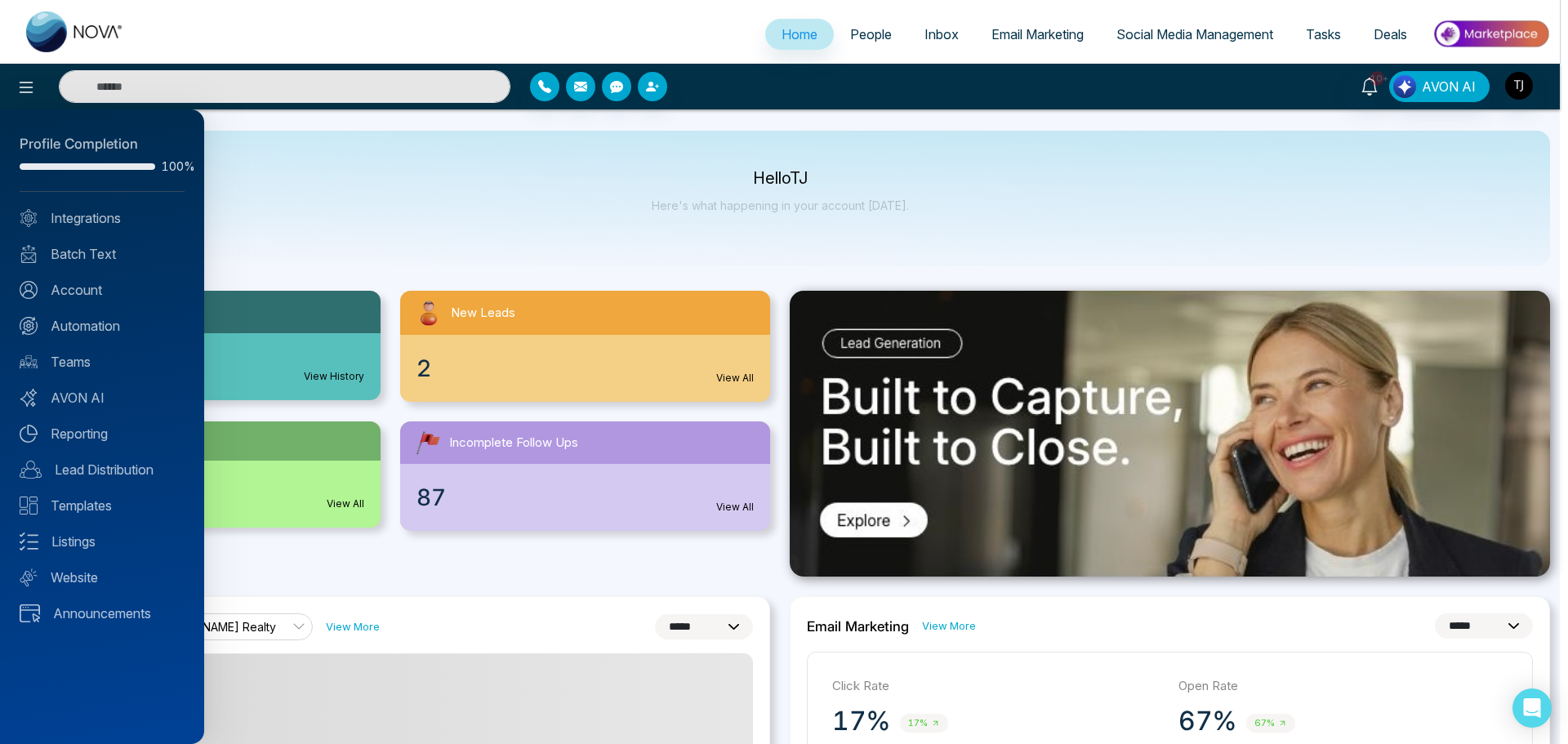
click at [482, 168] on div at bounding box center [784, 372] width 1568 height 744
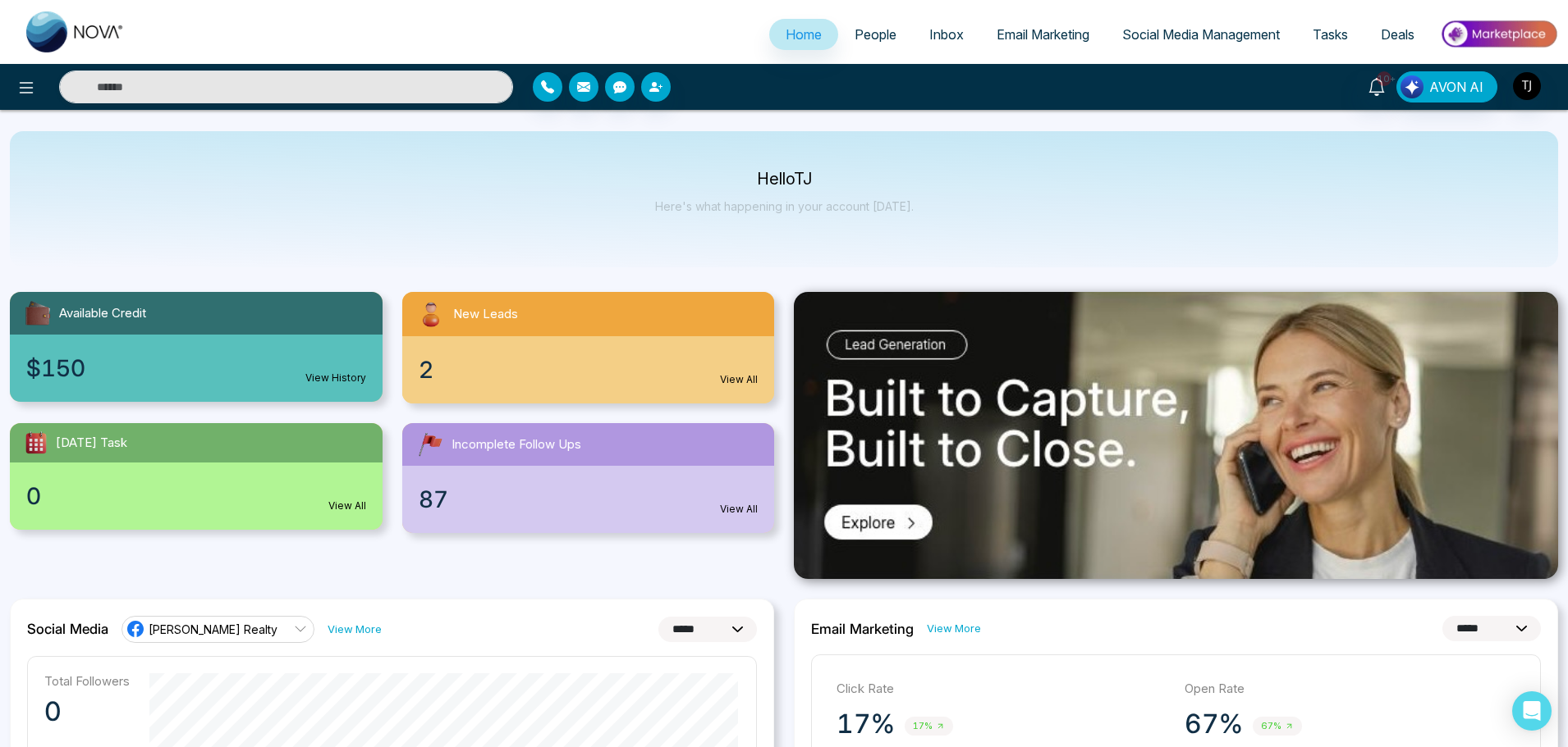
click at [23, 94] on icon at bounding box center [26, 87] width 19 height 19
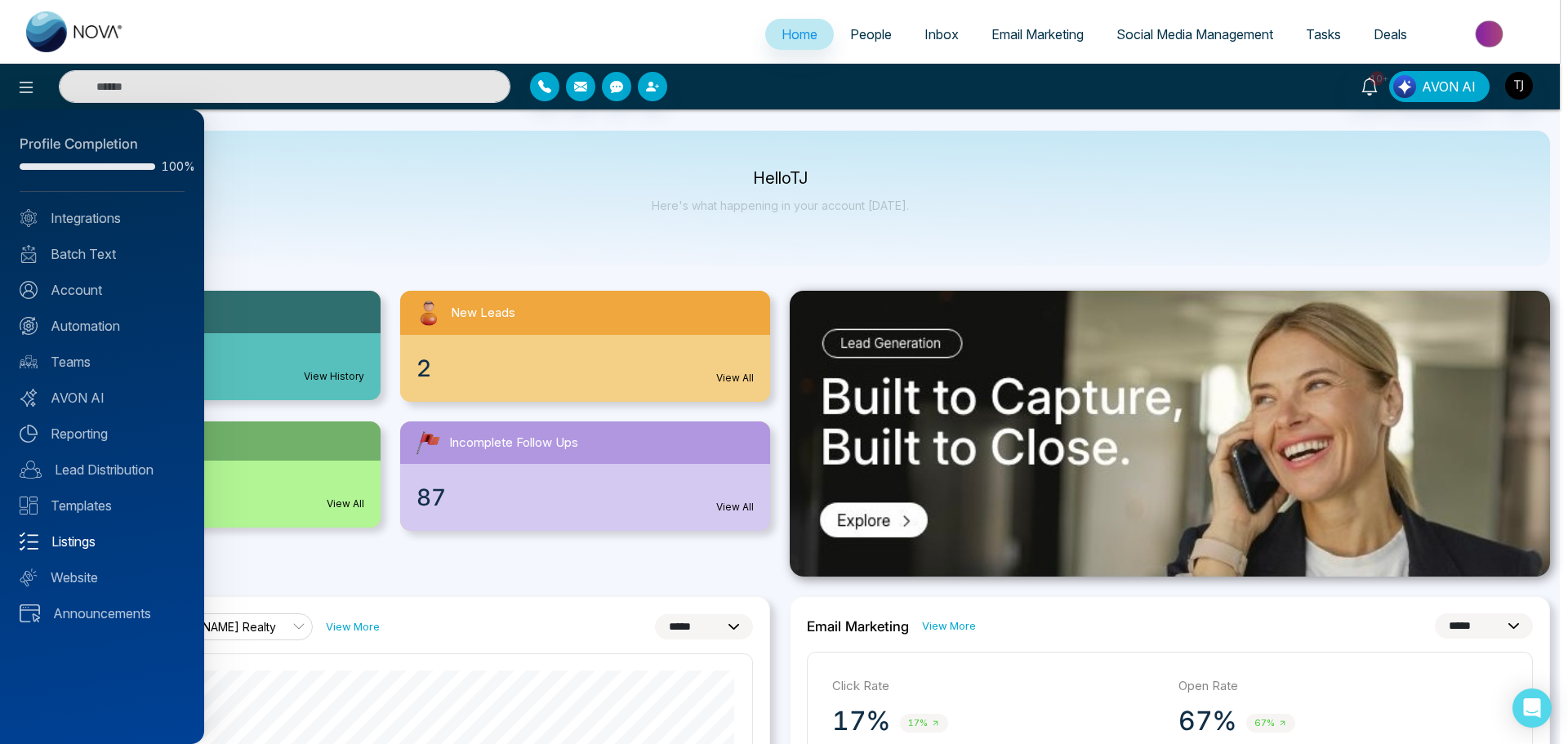
click at [100, 543] on link "Listings" at bounding box center [101, 541] width 165 height 19
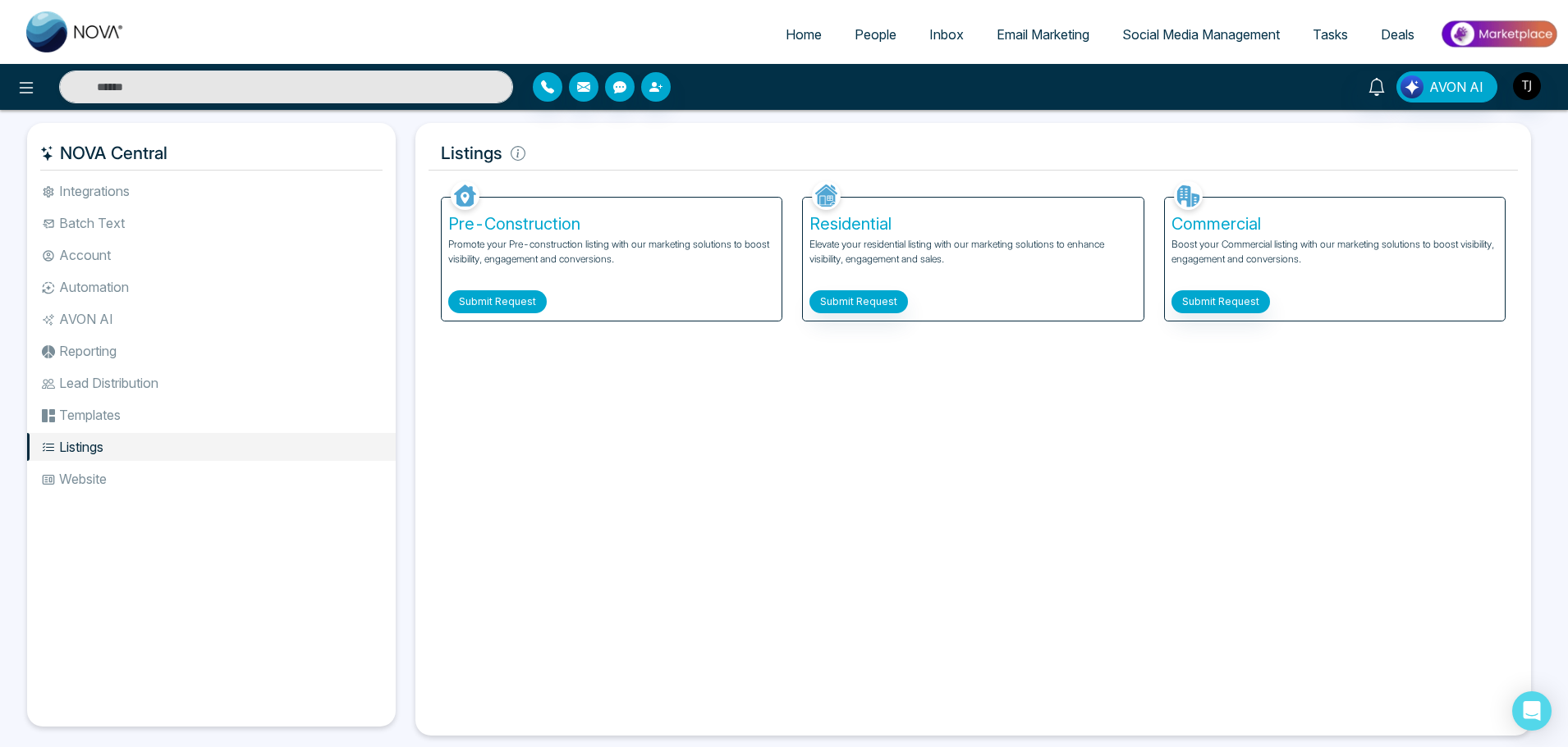
click at [509, 293] on button "Submit Request" at bounding box center [497, 302] width 98 height 23
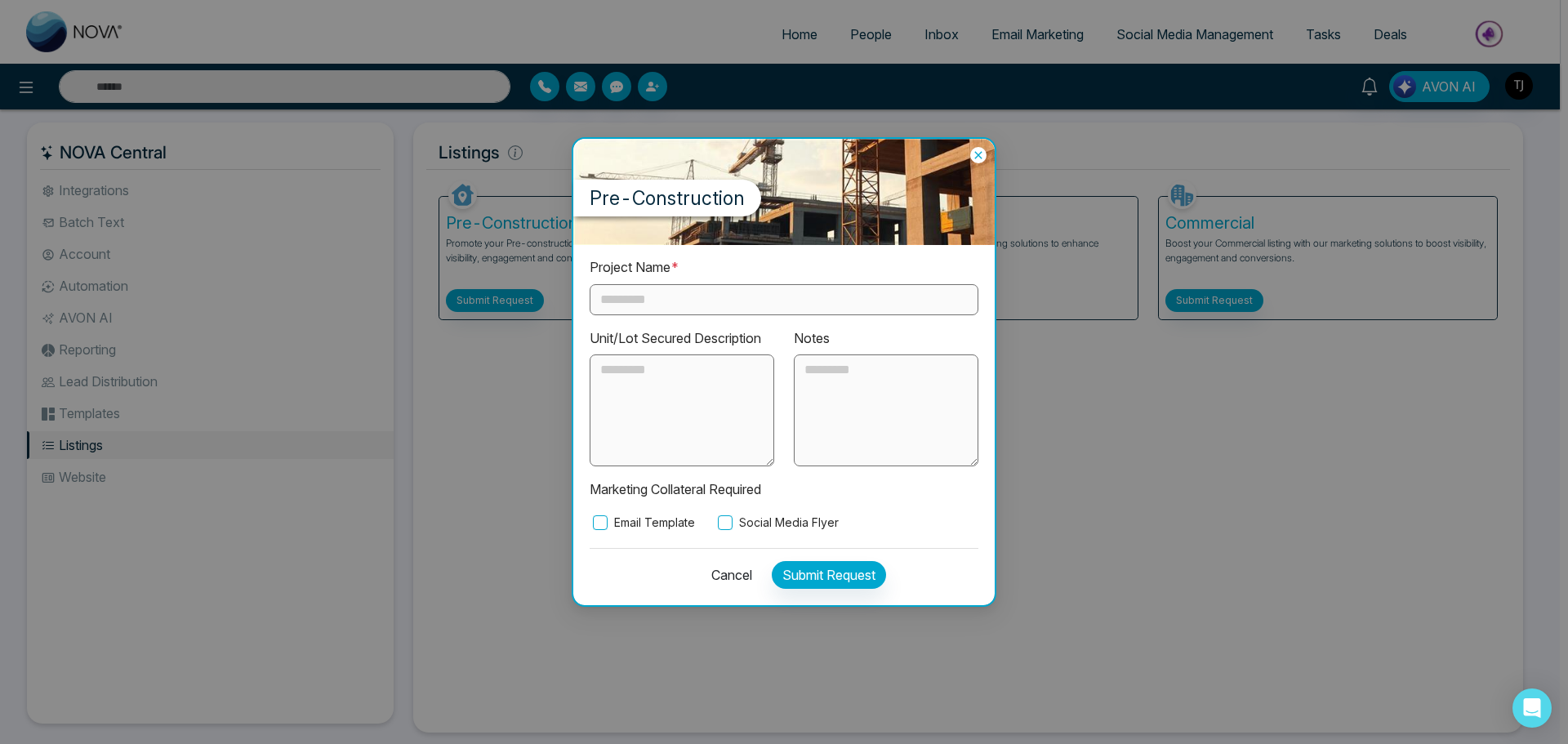
click at [1048, 498] on div "Pre-Construction Project Name * Unit/Lot Secured Description Notes Marketing Co…" at bounding box center [784, 372] width 1568 height 744
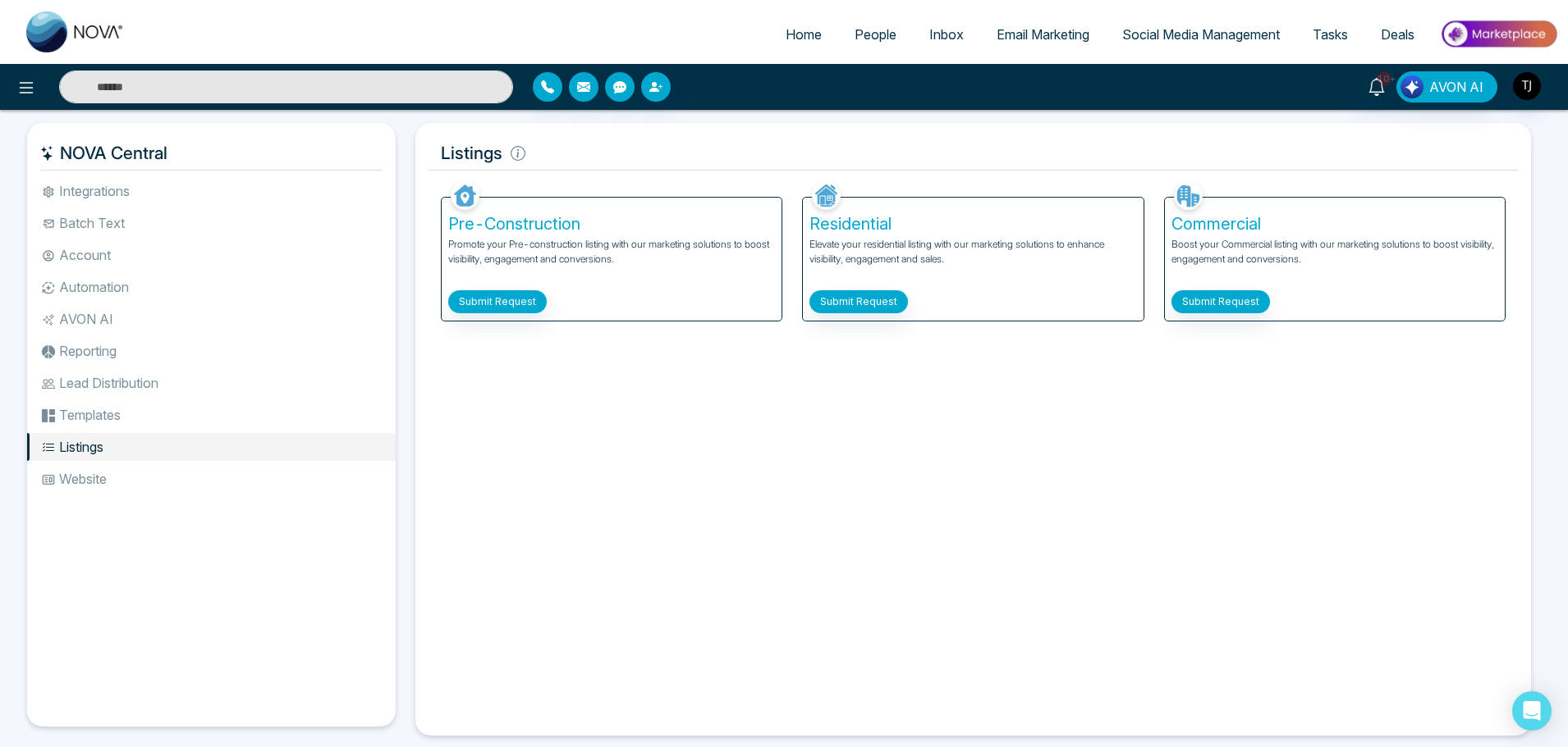
drag, startPoint x: 1050, startPoint y: 623, endPoint x: 1037, endPoint y: 695, distance: 73.2
click at [1050, 681] on div "Facebook NOVACRM enables users to connect to Facebook to schedule social media …" at bounding box center [973, 449] width 1089 height 545
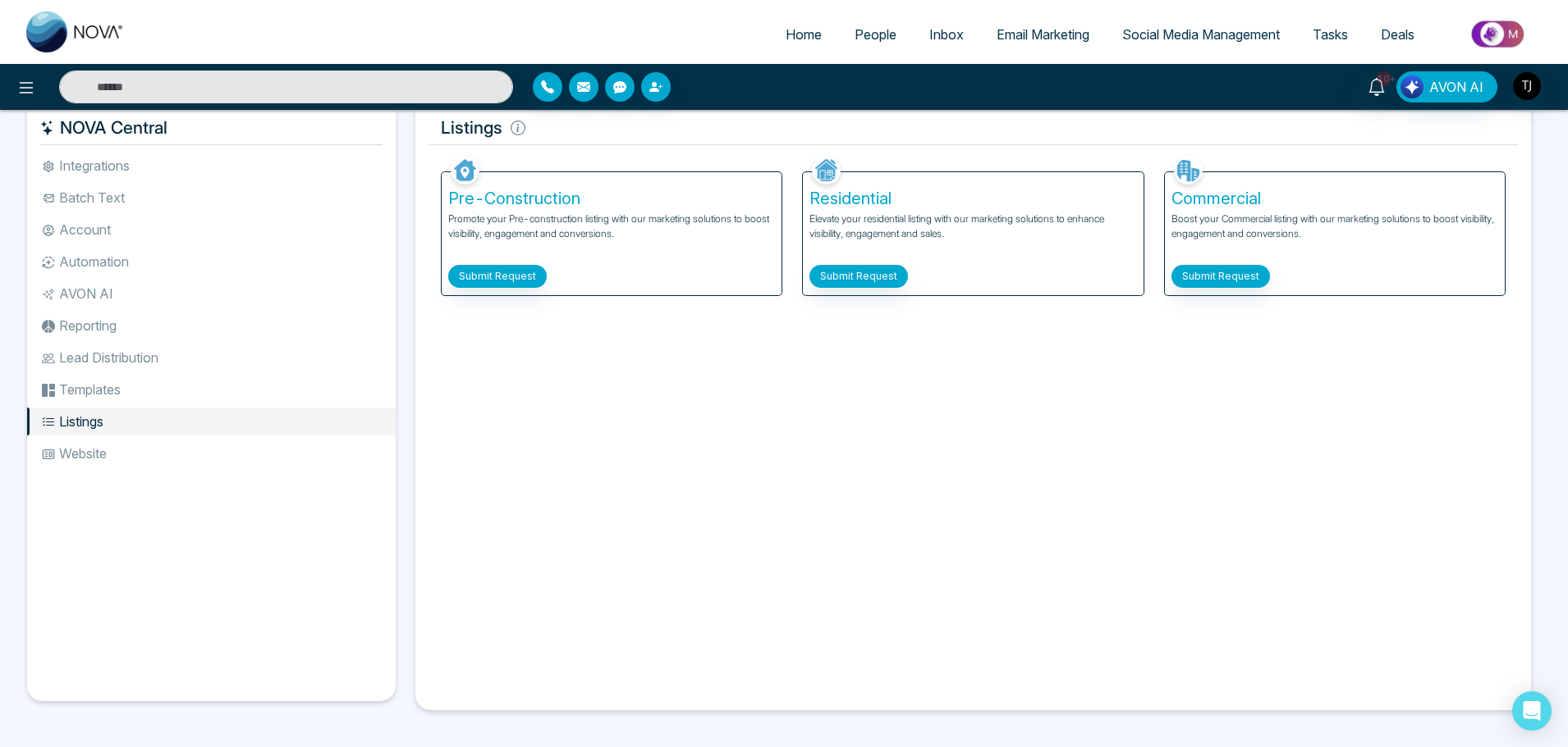
scroll to position [28, 0]
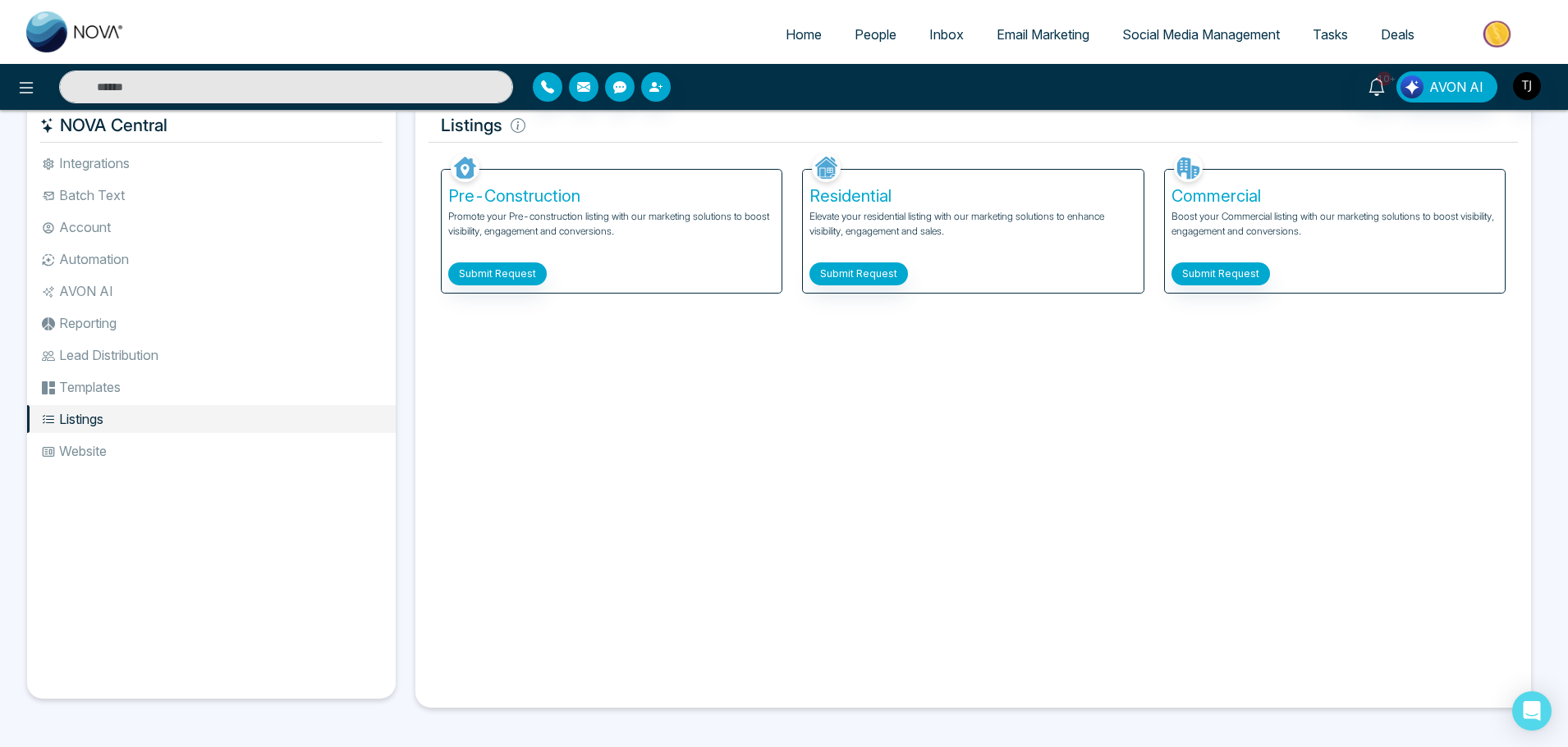
click at [1224, 287] on div "Commercial Boost your Commercial listing with our marketing solutions to boost …" at bounding box center [1334, 232] width 340 height 123
click at [1228, 283] on button "Submit Request" at bounding box center [1221, 274] width 98 height 23
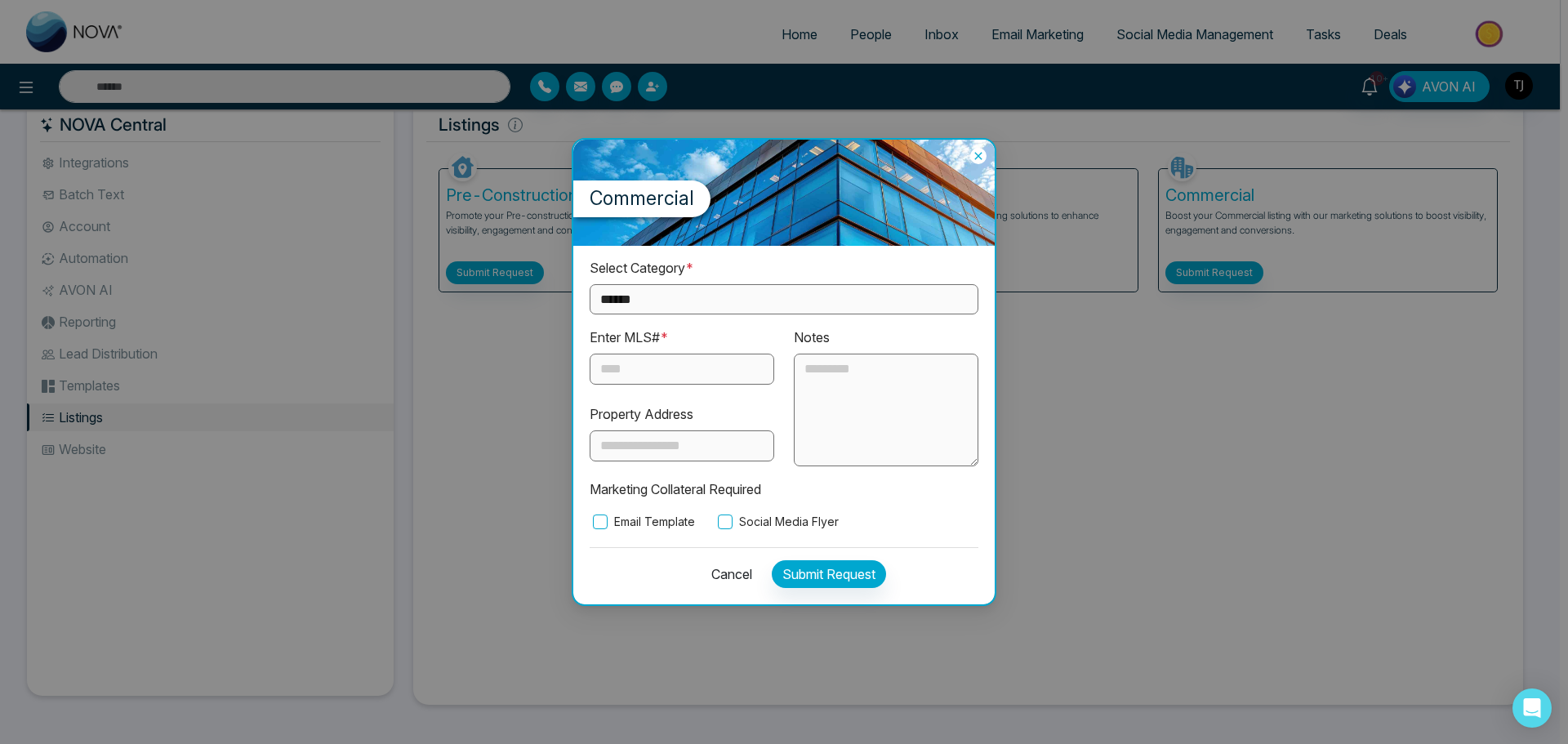
click at [977, 165] on div "Commercial" at bounding box center [784, 192] width 421 height 106
click at [979, 159] on icon at bounding box center [978, 155] width 16 height 16
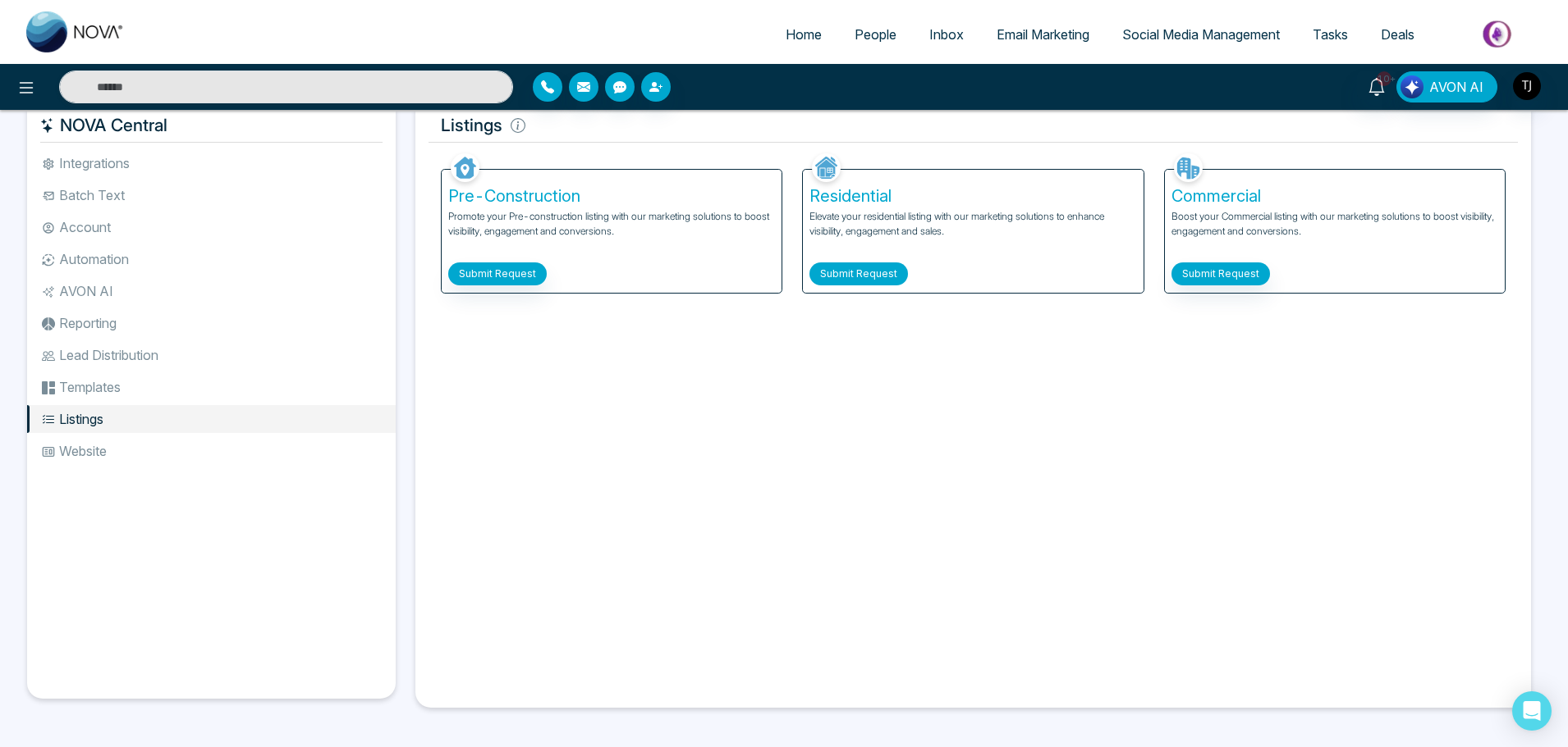
click at [840, 279] on button "Submit Request" at bounding box center [858, 274] width 98 height 23
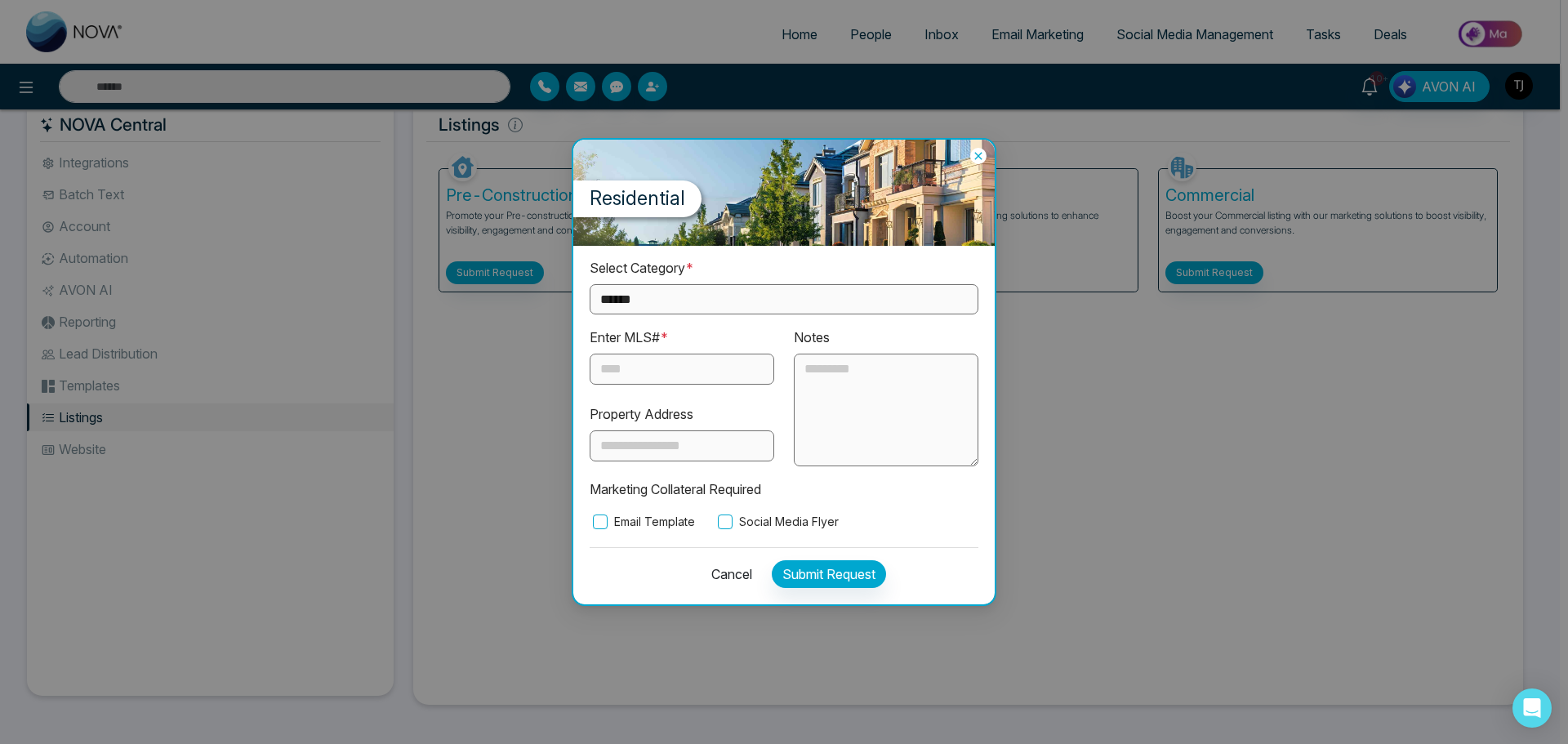
click at [1072, 435] on div "**********" at bounding box center [784, 372] width 1568 height 744
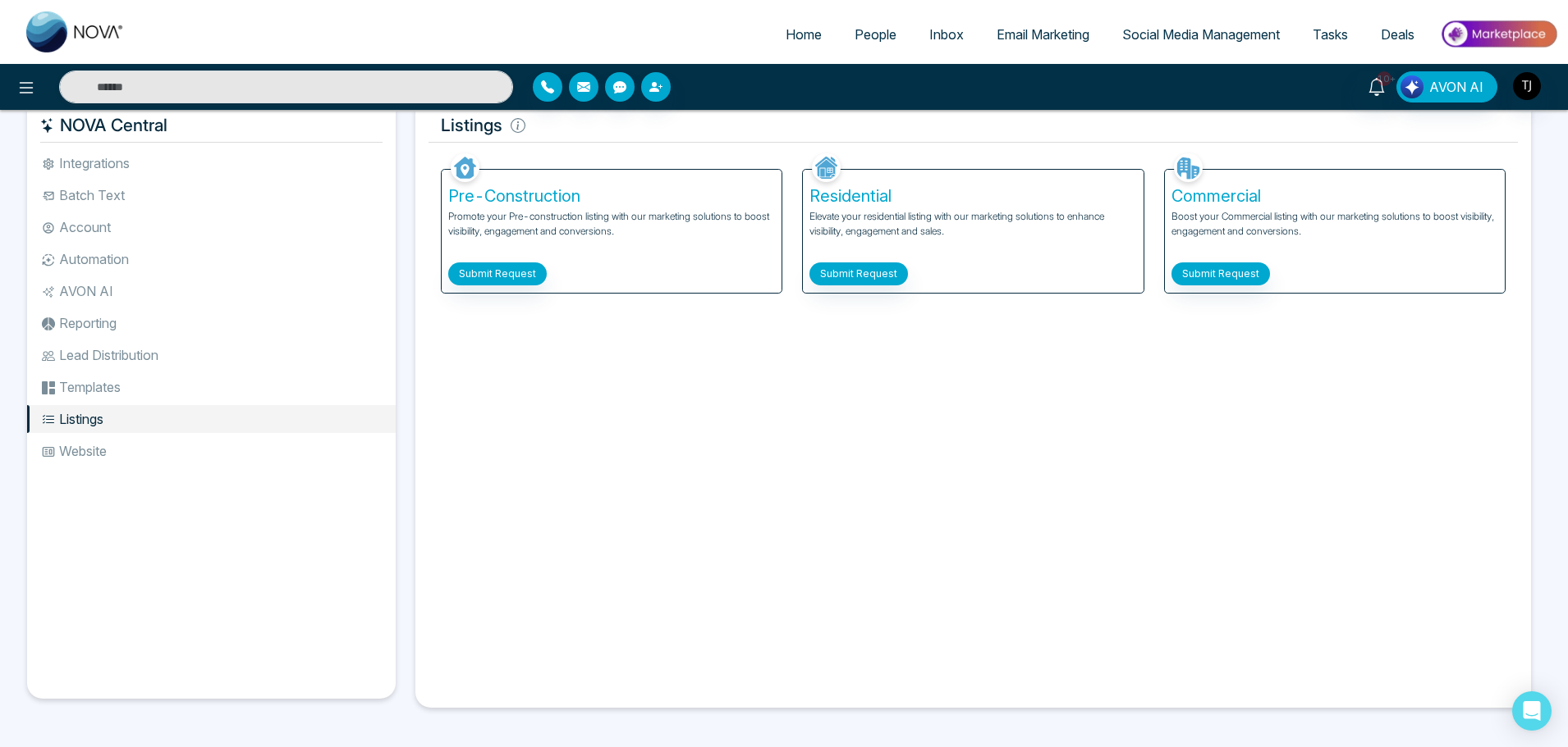
click at [814, 590] on div "Facebook NOVACRM enables users to connect to Facebook to schedule social media …" at bounding box center [973, 421] width 1089 height 545
